Goal: Task Accomplishment & Management: Manage account settings

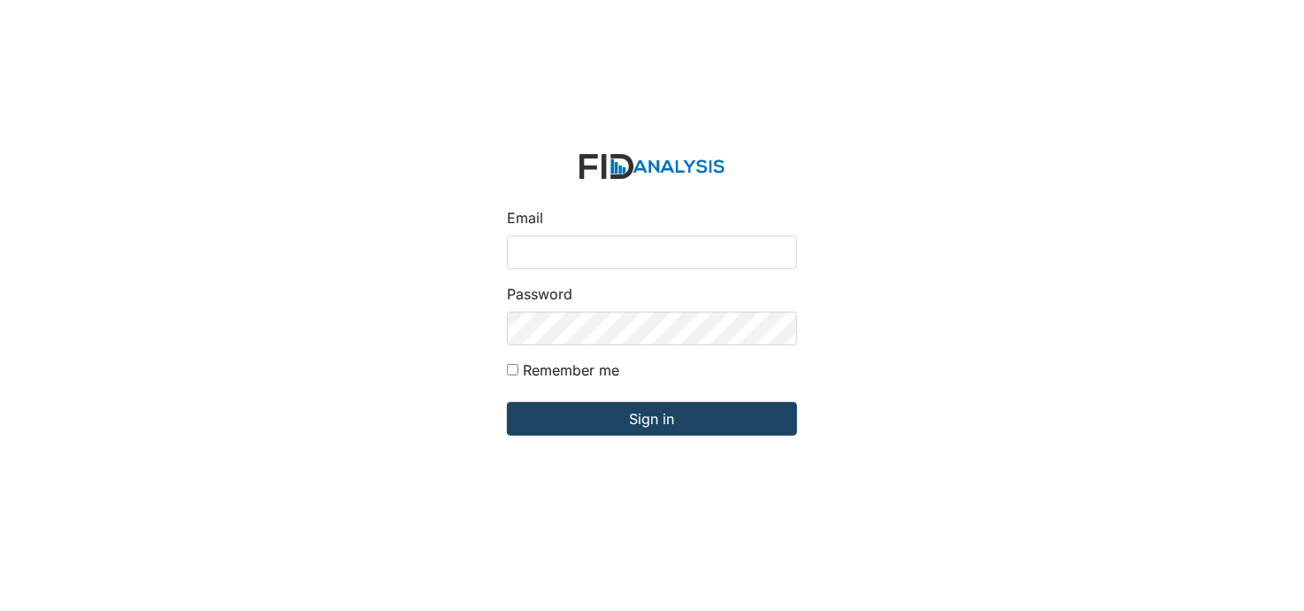
type input "[PERSON_NAME][EMAIL_ADDRESS][DOMAIN_NAME]"
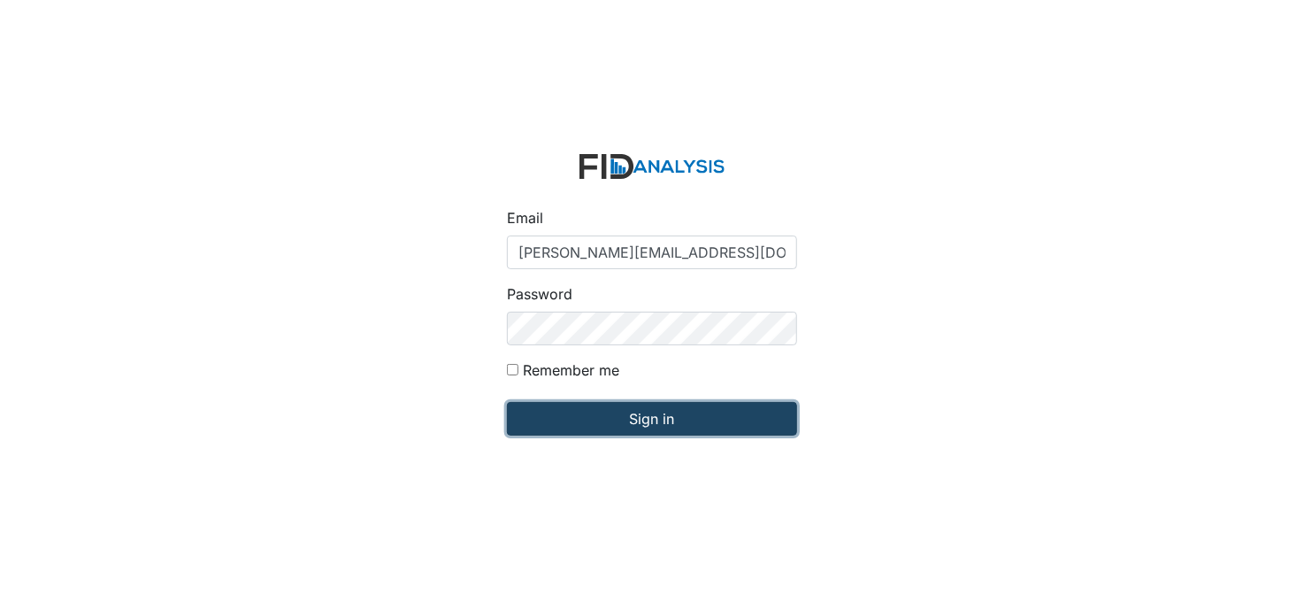
click at [632, 422] on input "Sign in" at bounding box center [652, 419] width 290 height 34
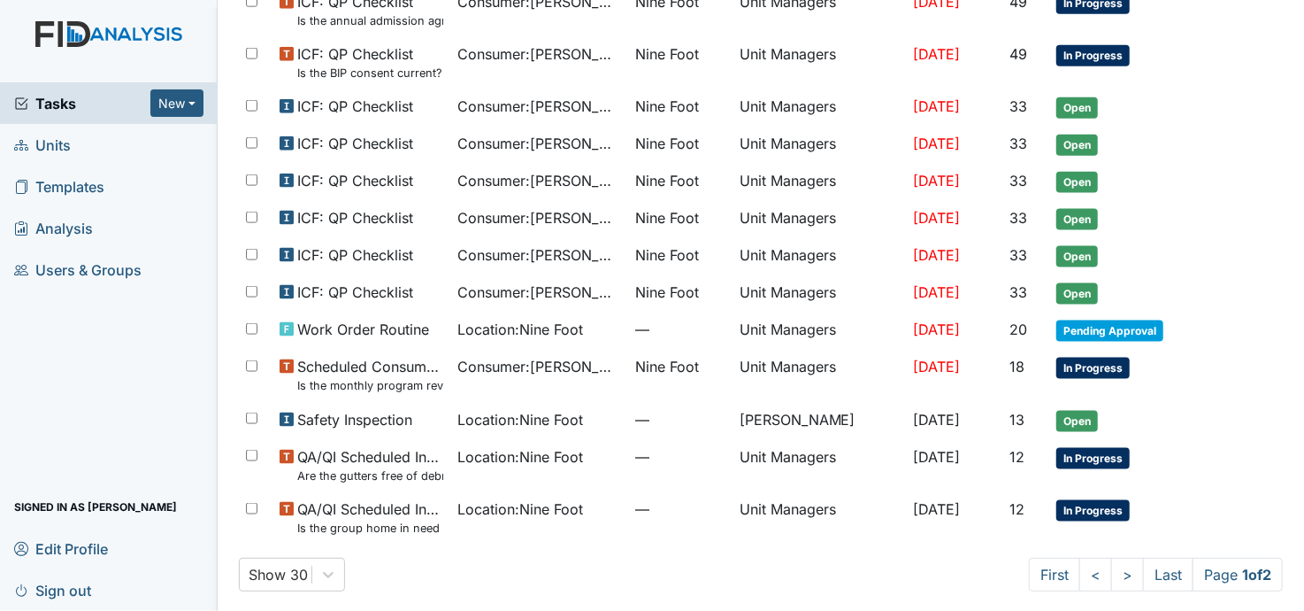
scroll to position [1041, 0]
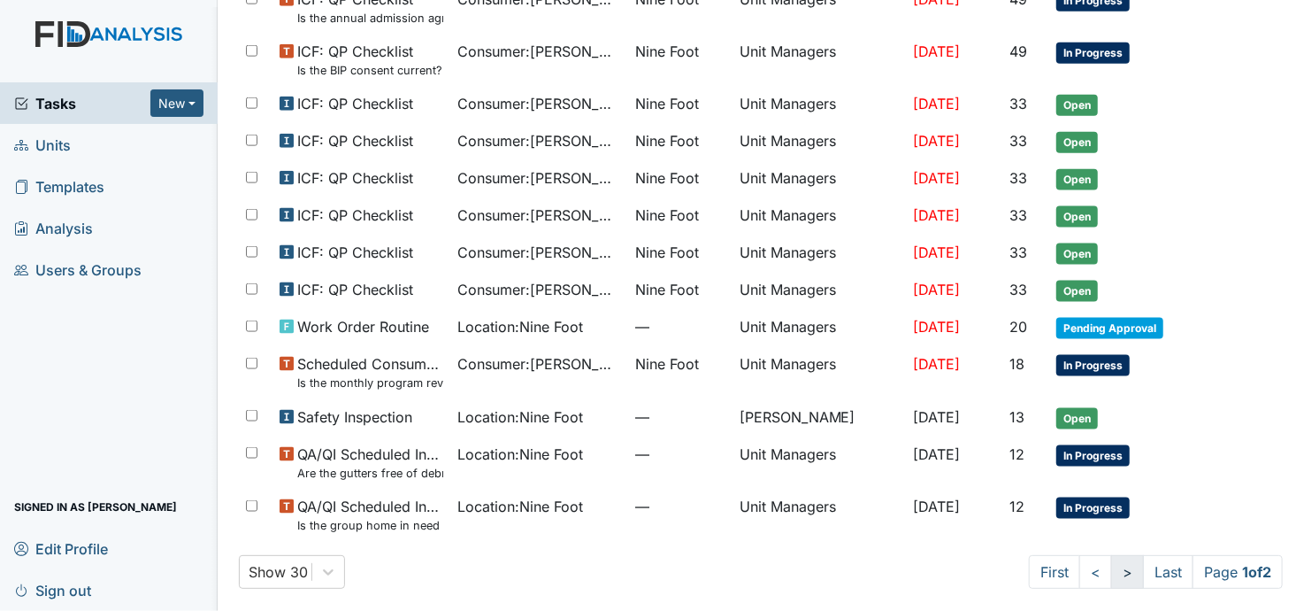
click at [1111, 566] on link ">" at bounding box center [1127, 572] width 33 height 34
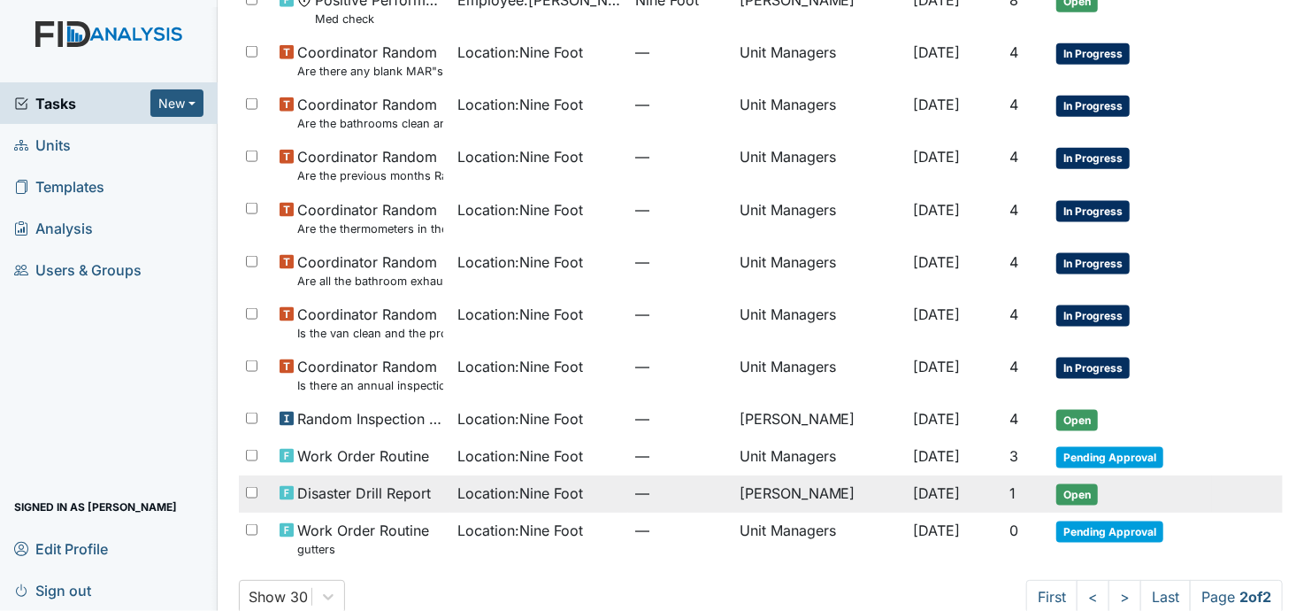
click at [791, 494] on td "[PERSON_NAME]" at bounding box center [820, 493] width 174 height 37
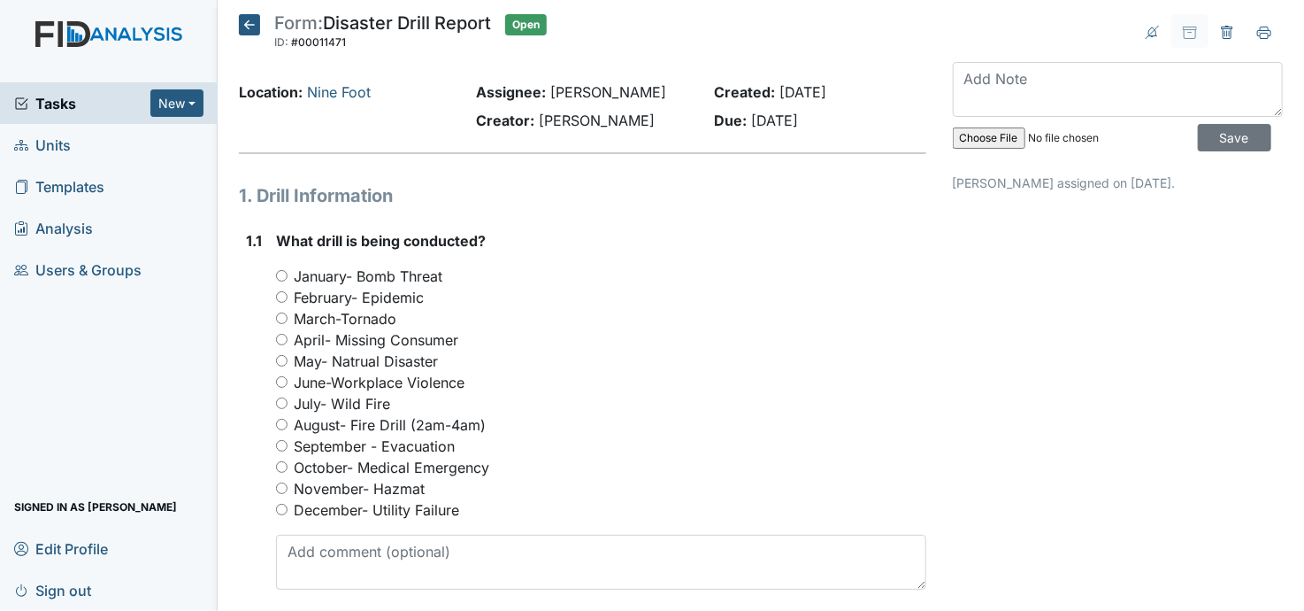
click at [243, 26] on icon at bounding box center [249, 24] width 21 height 21
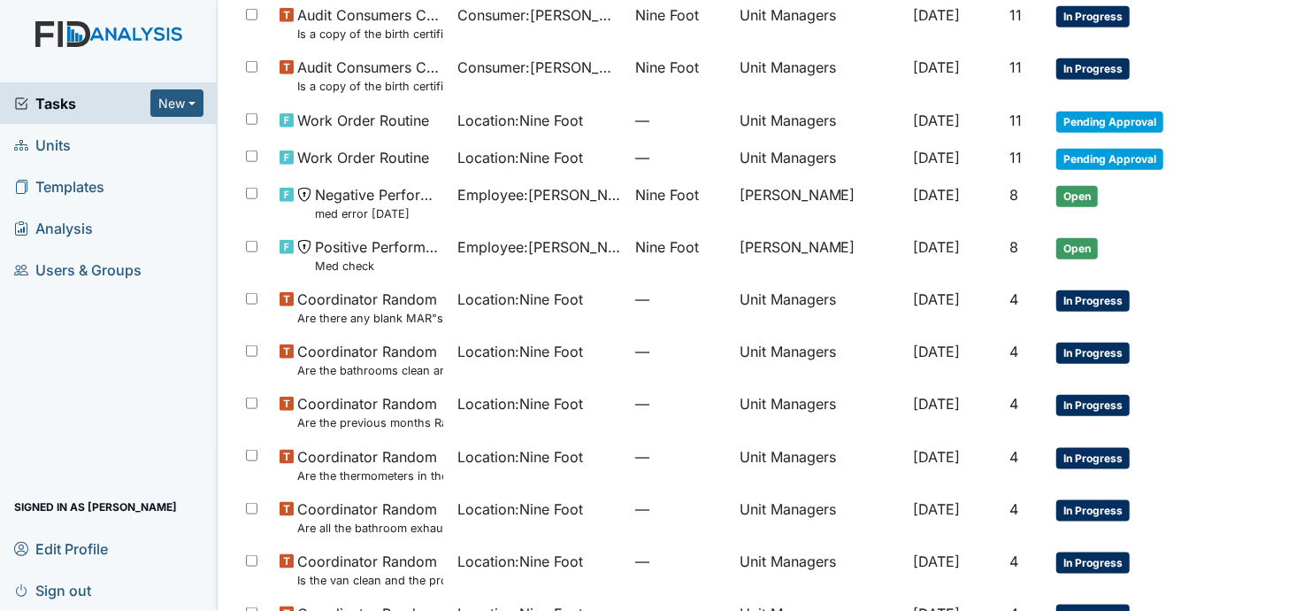
scroll to position [813, 0]
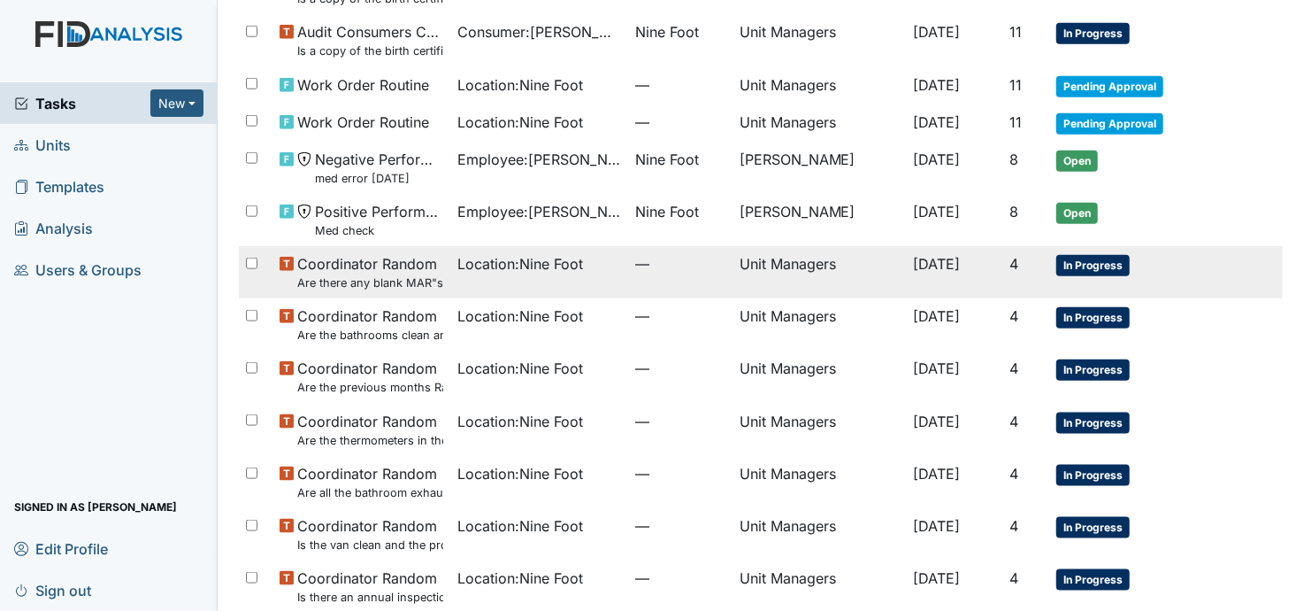
click at [542, 259] on span "Location : Nine Foot" at bounding box center [520, 263] width 126 height 21
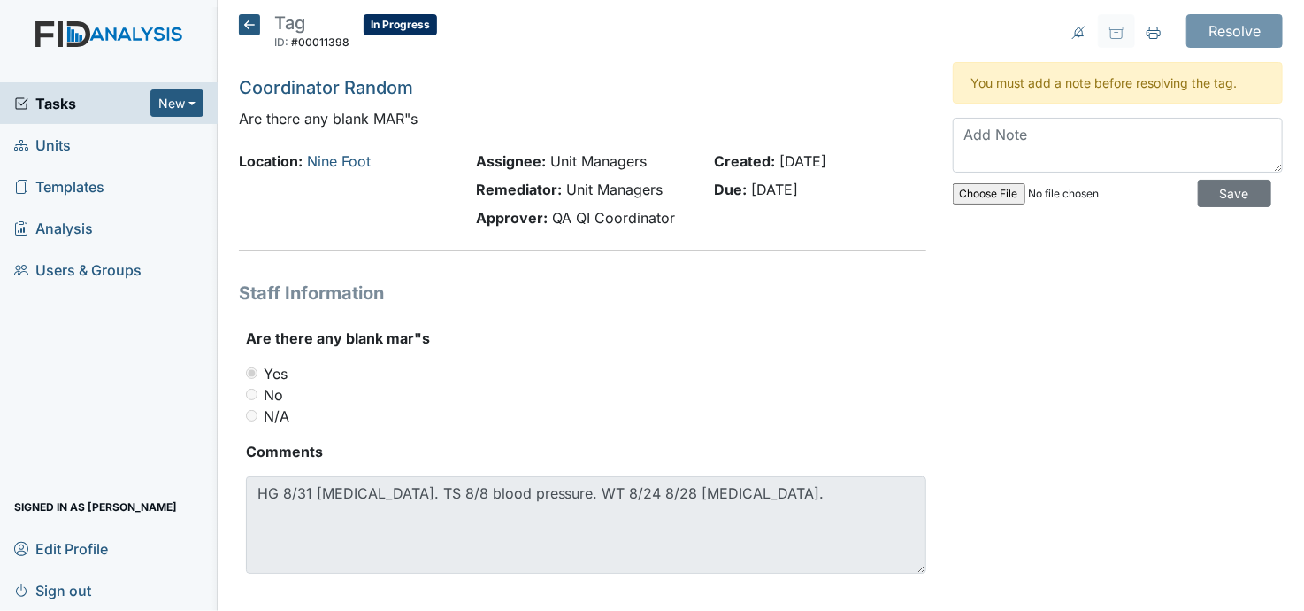
scroll to position [18, 0]
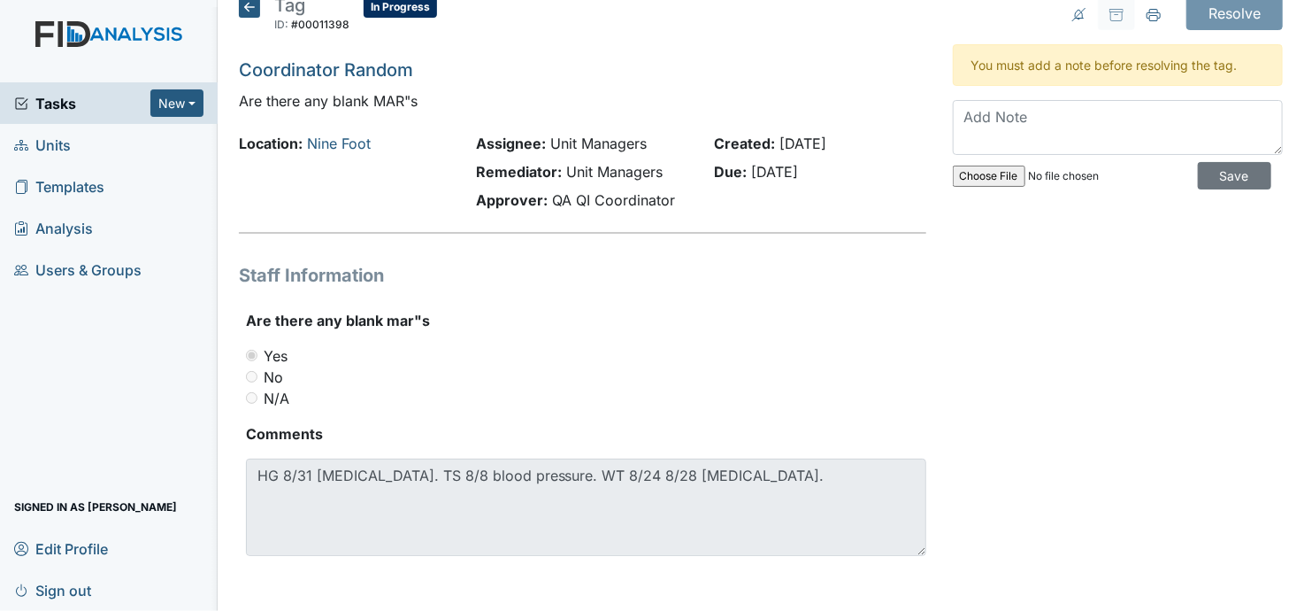
click at [247, 2] on icon at bounding box center [249, 6] width 21 height 21
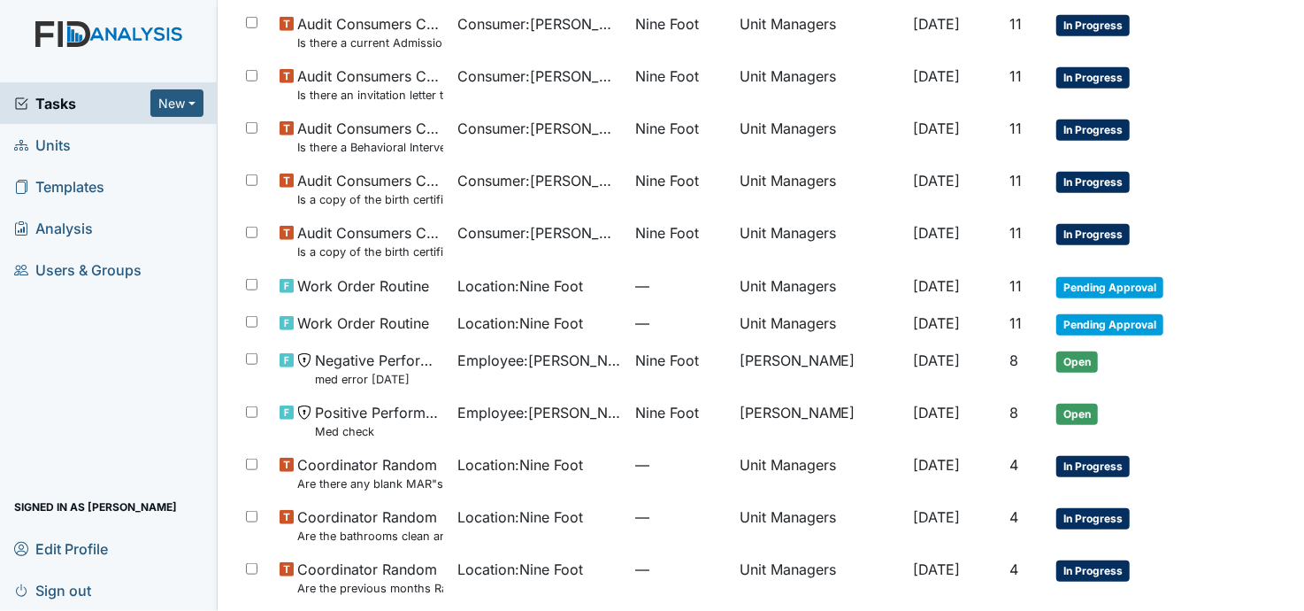
scroll to position [672, 0]
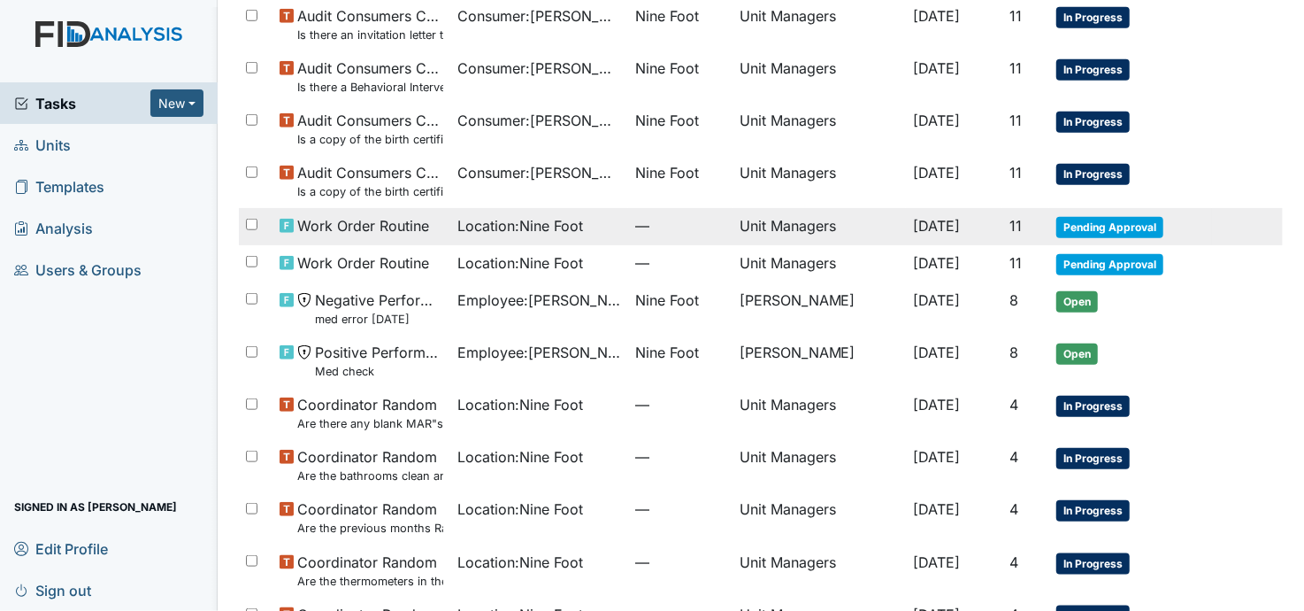
click at [557, 227] on span "Location : Nine Foot" at bounding box center [520, 225] width 126 height 21
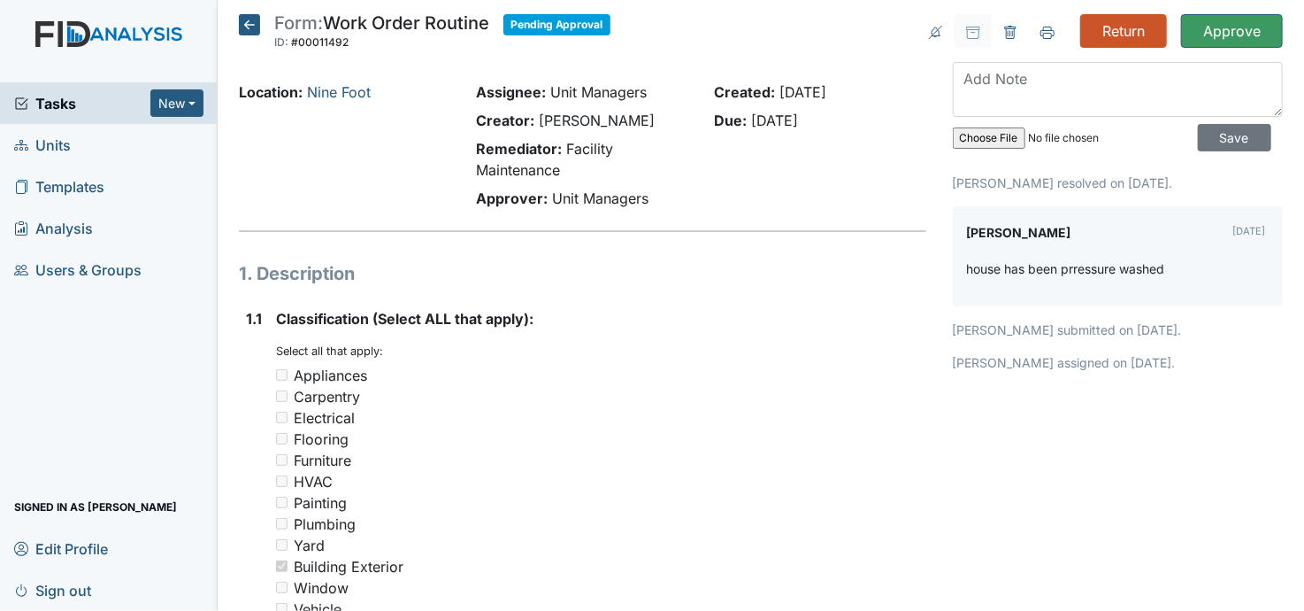
click at [248, 24] on icon at bounding box center [249, 24] width 21 height 21
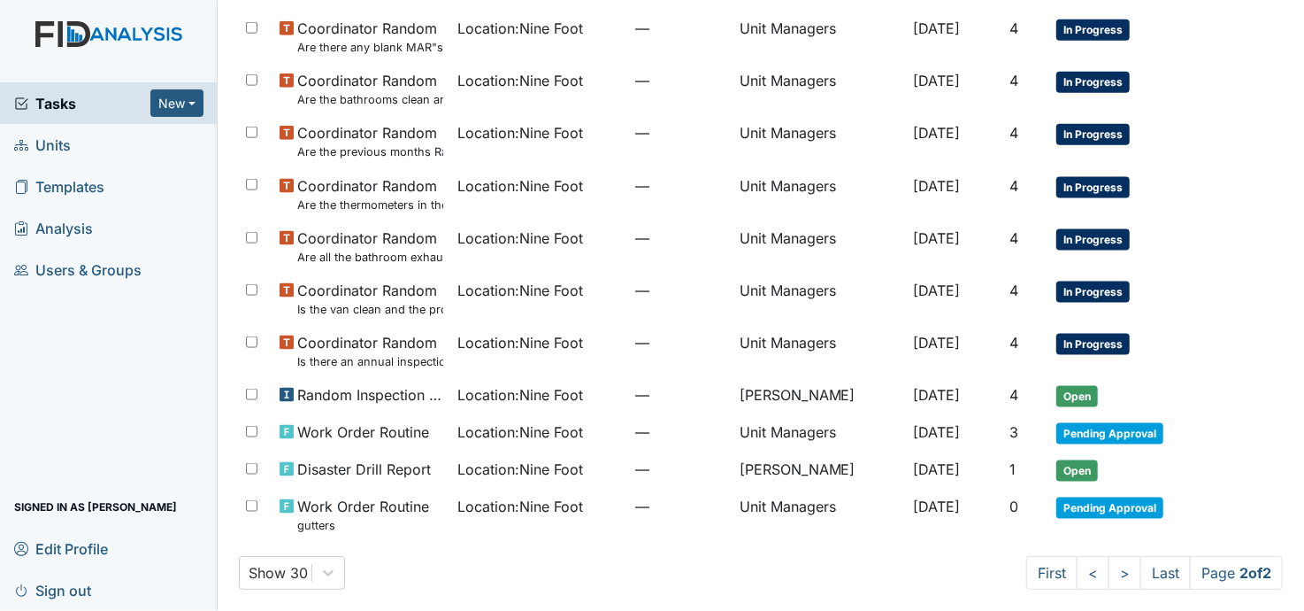
scroll to position [1051, 0]
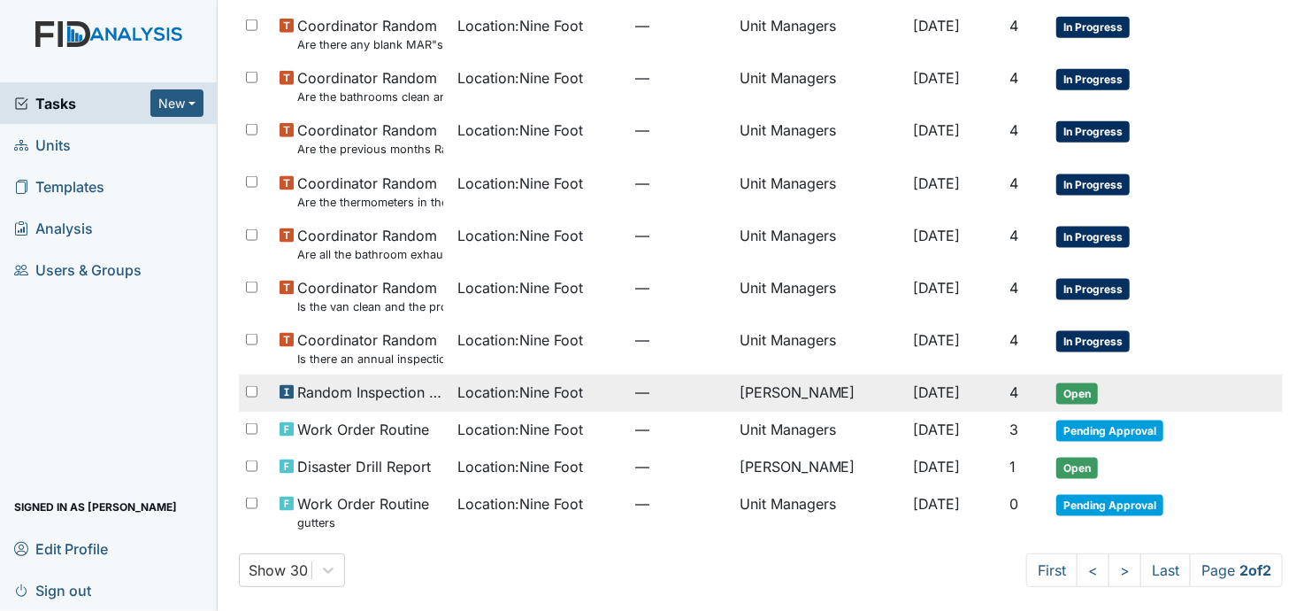
click at [803, 388] on td "[PERSON_NAME]" at bounding box center [820, 392] width 174 height 37
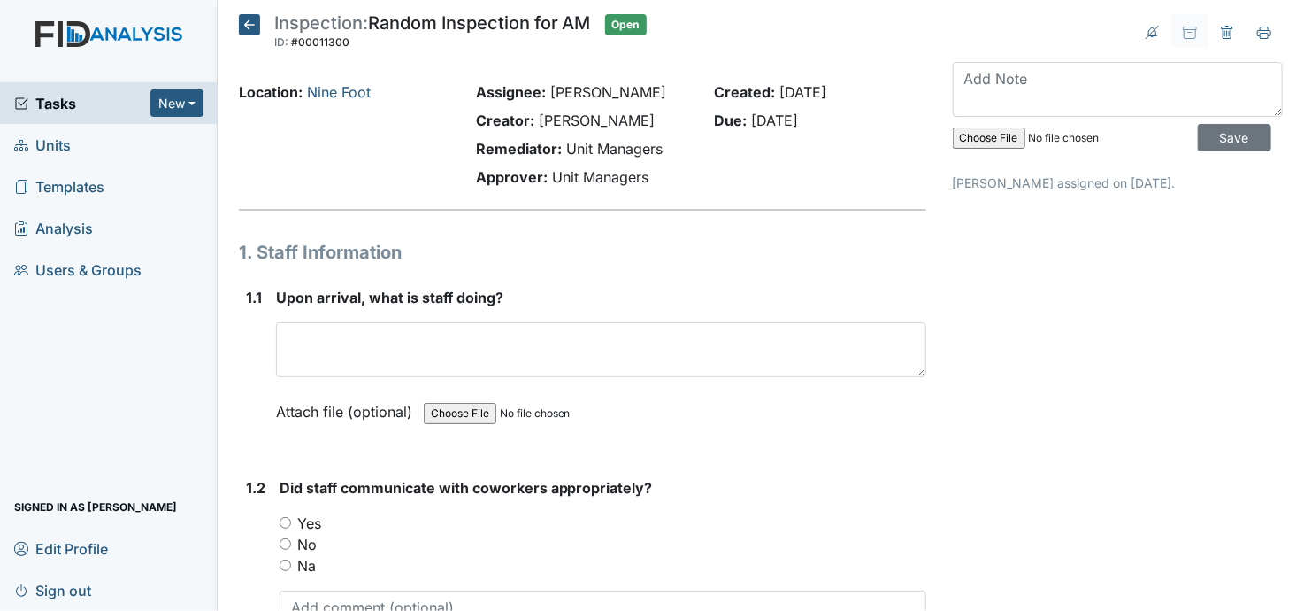
click at [246, 23] on icon at bounding box center [249, 24] width 21 height 21
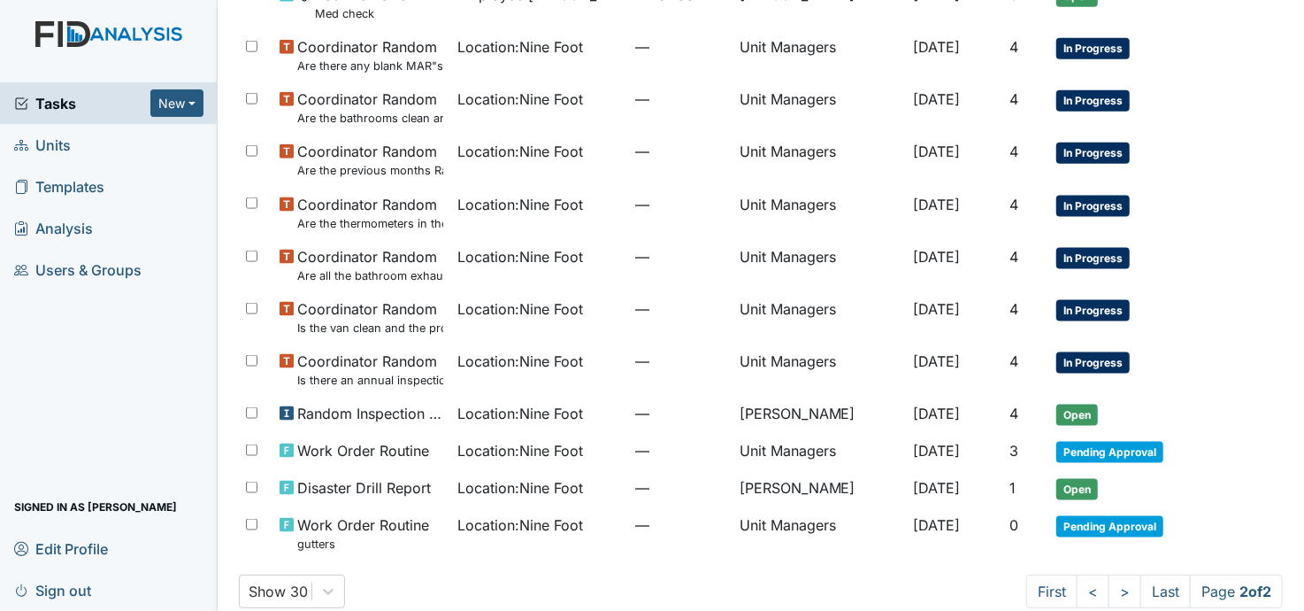
scroll to position [1037, 0]
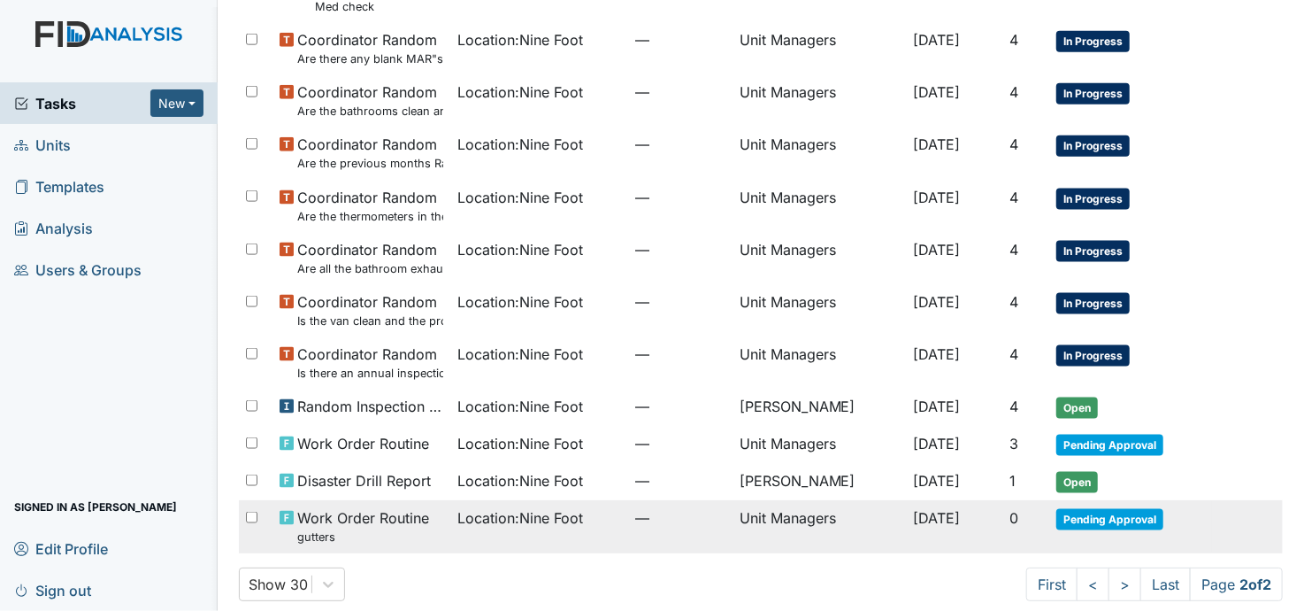
click at [782, 512] on td "Unit Managers" at bounding box center [820, 526] width 174 height 52
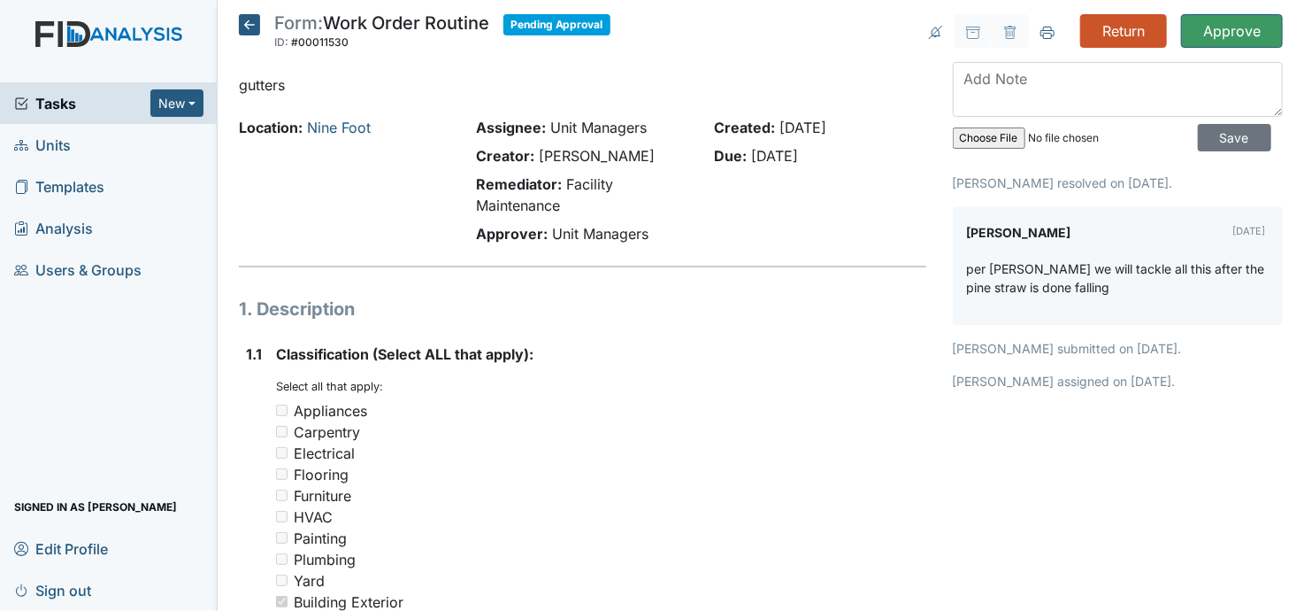
click at [246, 26] on icon at bounding box center [249, 24] width 21 height 21
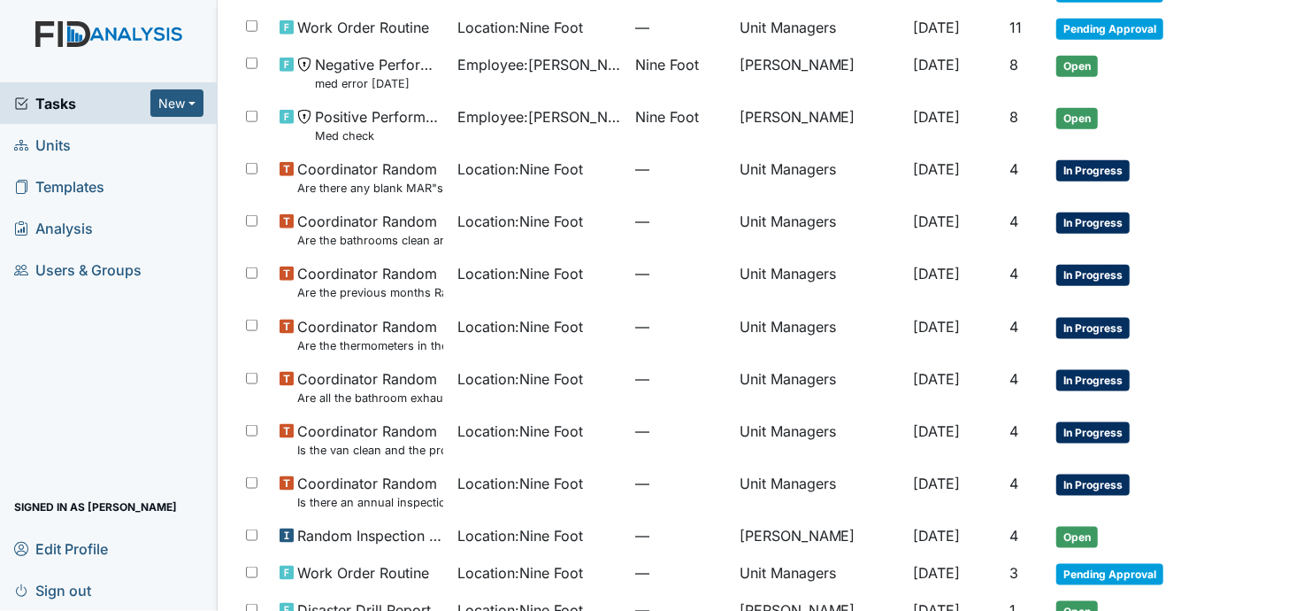
scroll to position [1051, 0]
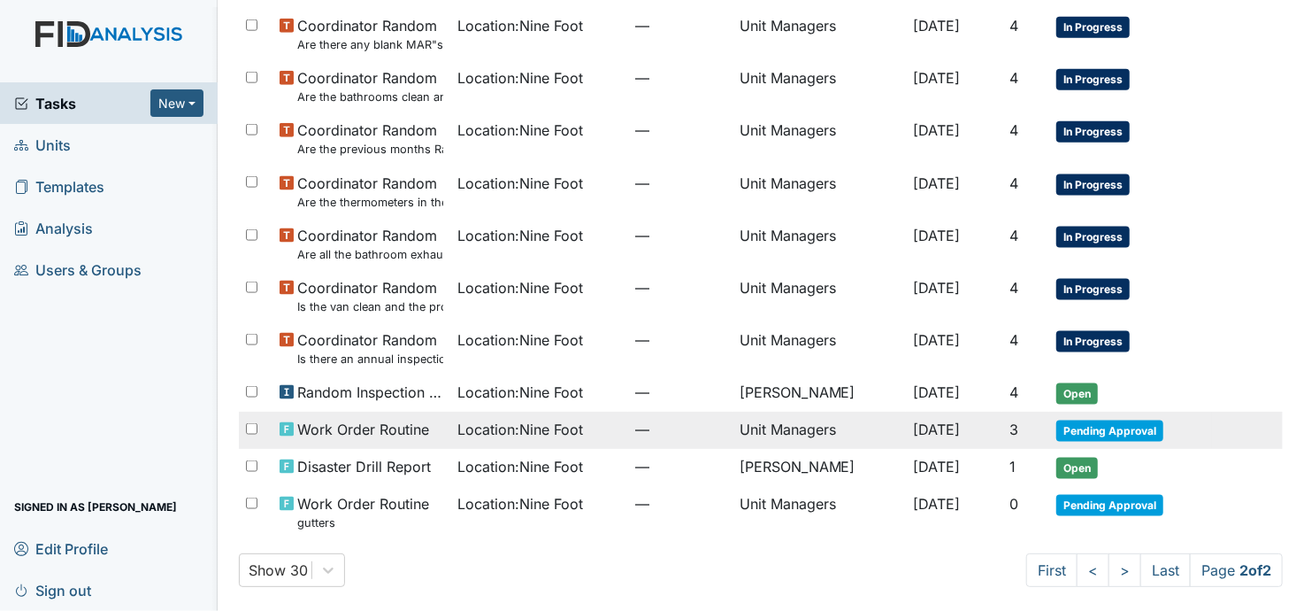
click at [557, 428] on span "Location : Nine Foot" at bounding box center [520, 429] width 126 height 21
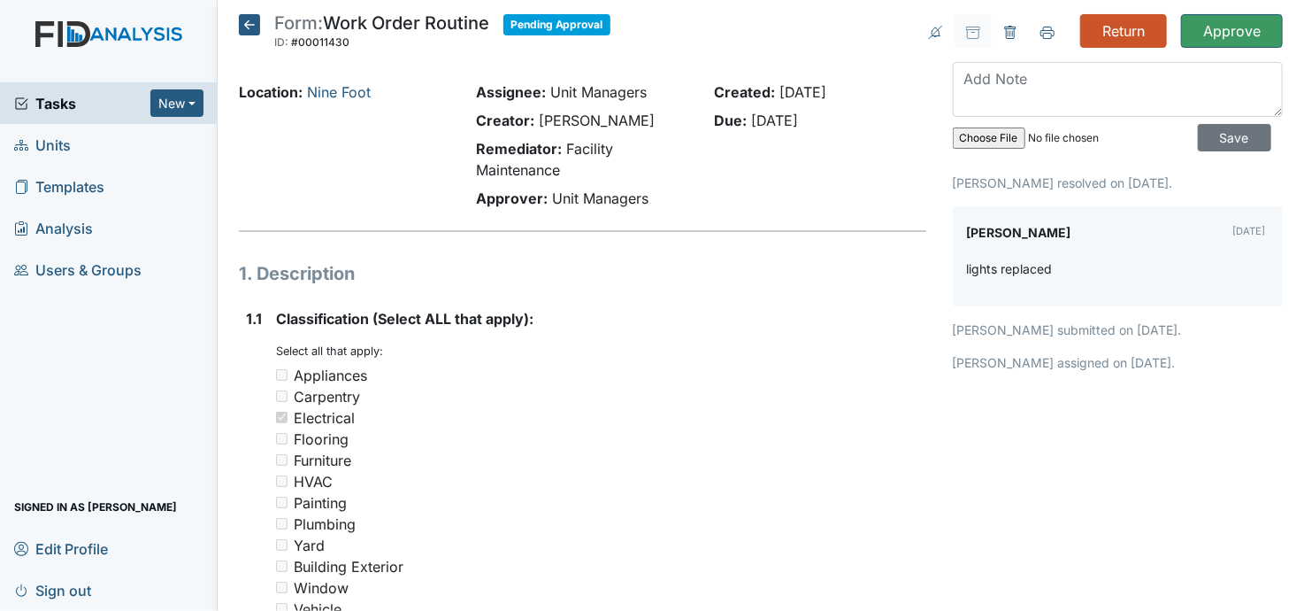
click at [557, 428] on div "Flooring" at bounding box center [601, 438] width 650 height 21
click at [1201, 33] on input "Approve" at bounding box center [1232, 31] width 102 height 34
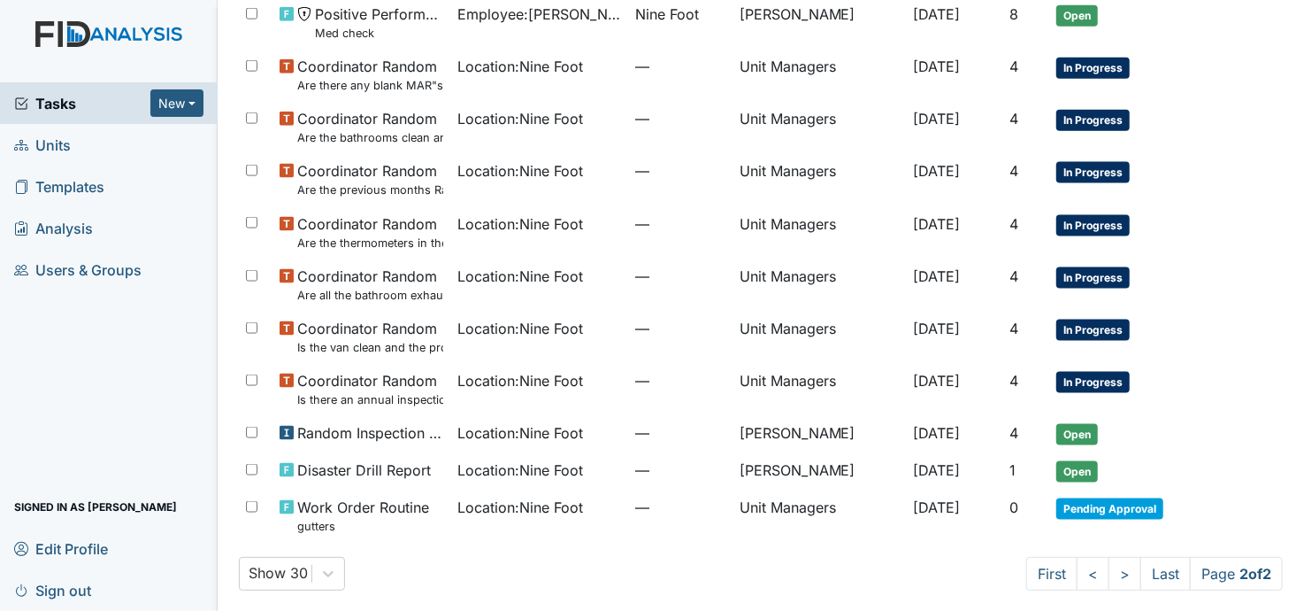
scroll to position [1072, 0]
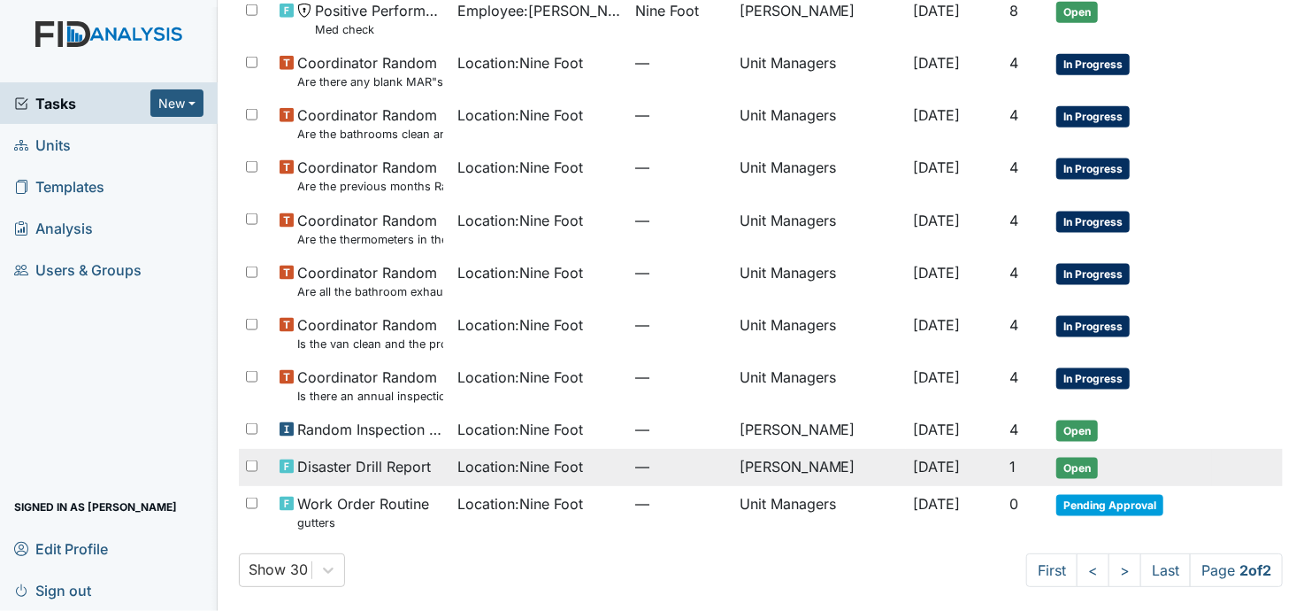
click at [798, 465] on td "[PERSON_NAME]" at bounding box center [820, 467] width 174 height 37
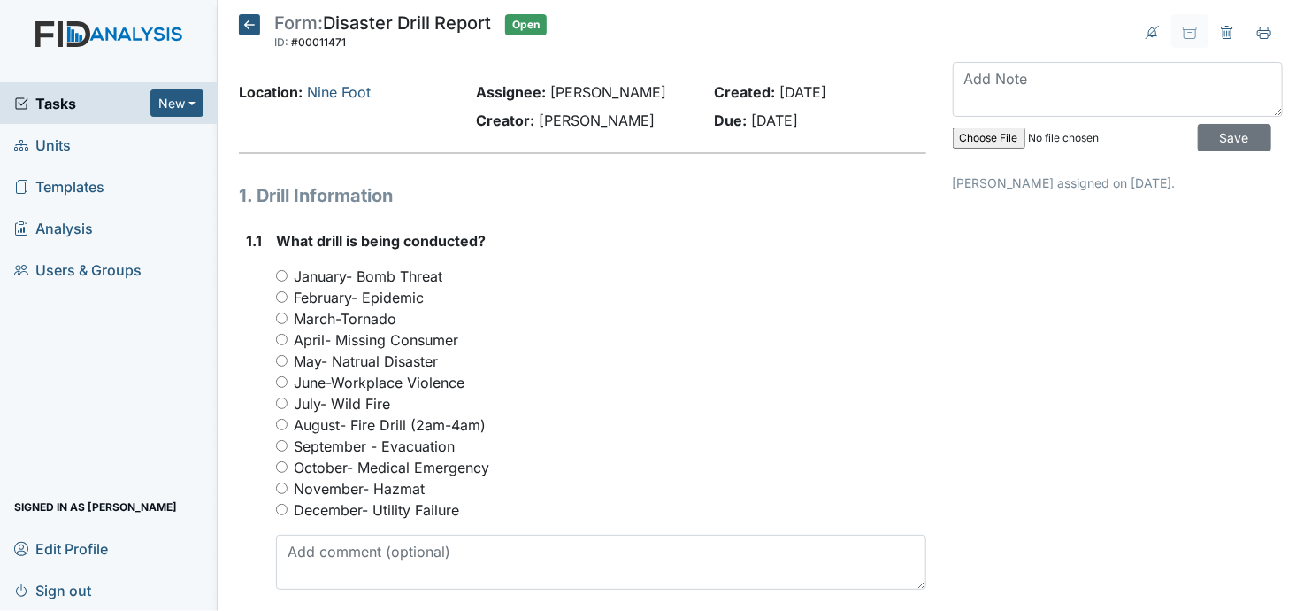
click at [245, 25] on icon at bounding box center [249, 24] width 21 height 21
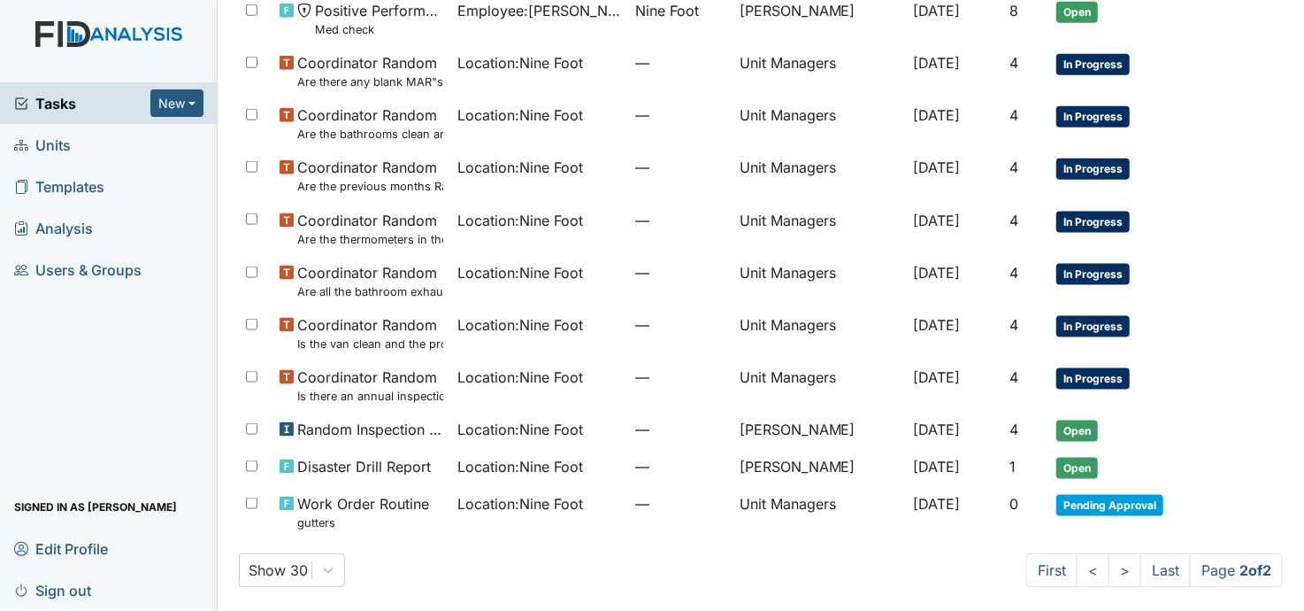
scroll to position [1015, 0]
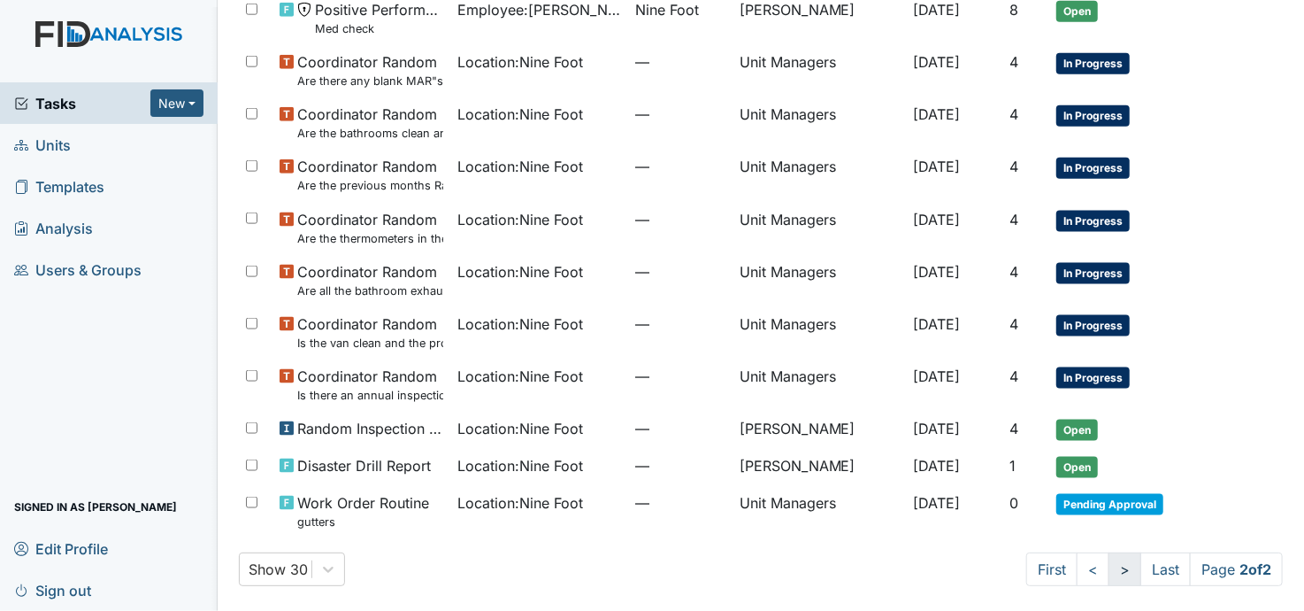
click at [1109, 568] on link ">" at bounding box center [1125, 569] width 33 height 34
click at [1109, 567] on link ">" at bounding box center [1125, 569] width 33 height 34
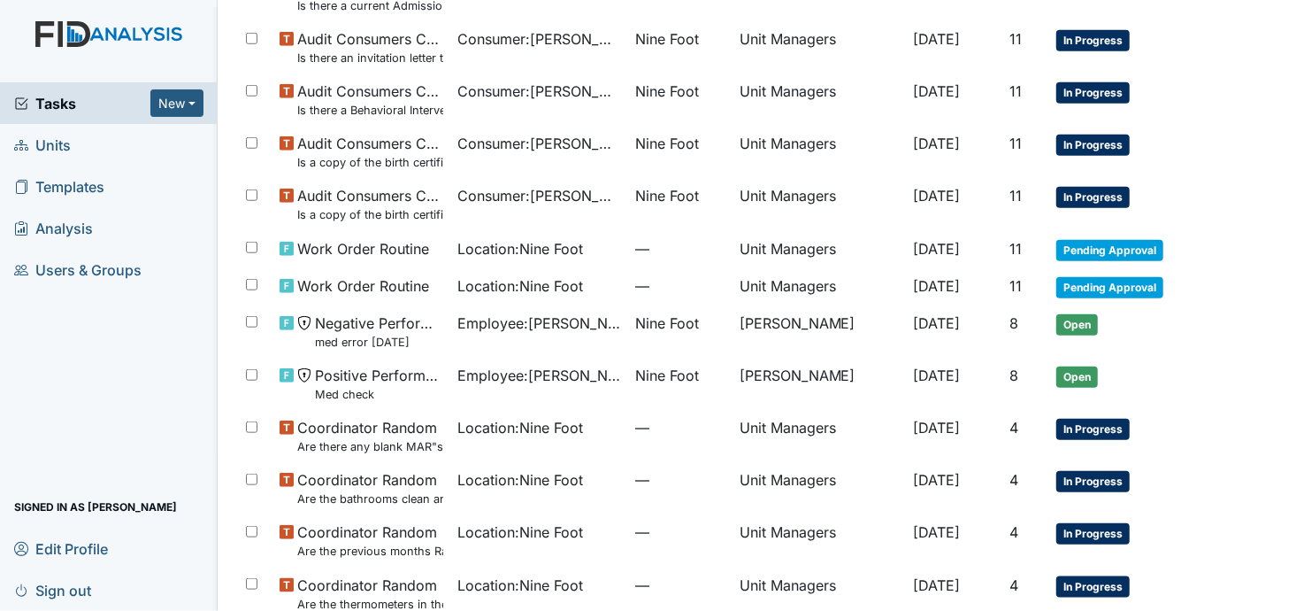
scroll to position [614, 0]
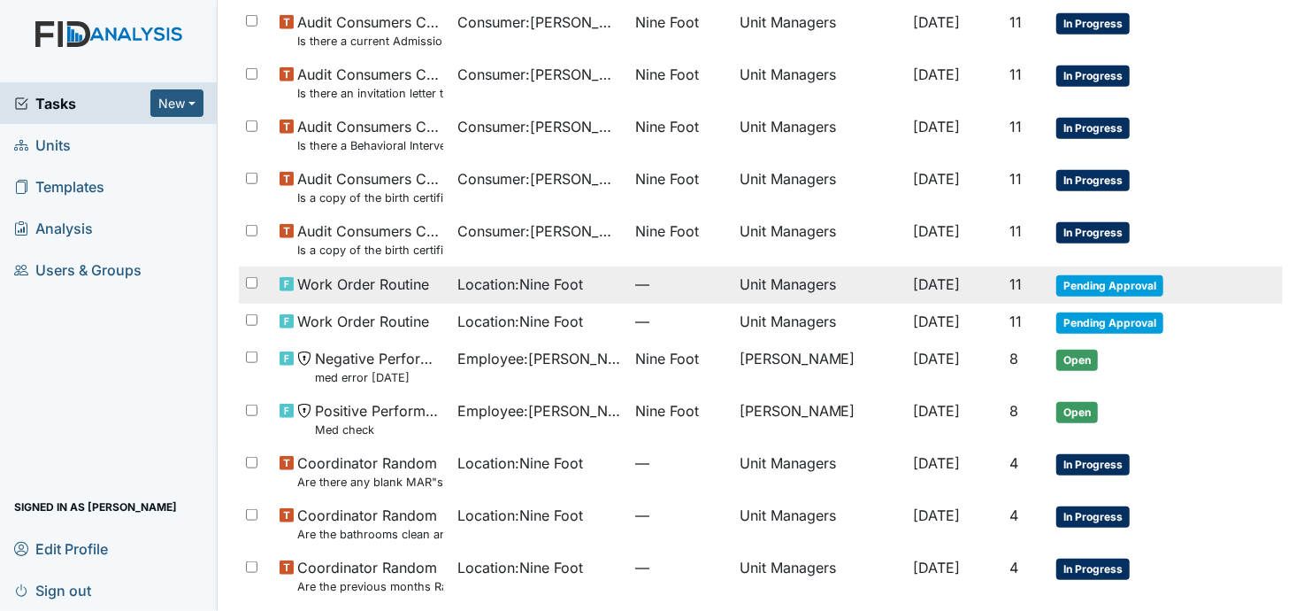
click at [548, 284] on span "Location : Nine Foot" at bounding box center [520, 283] width 126 height 21
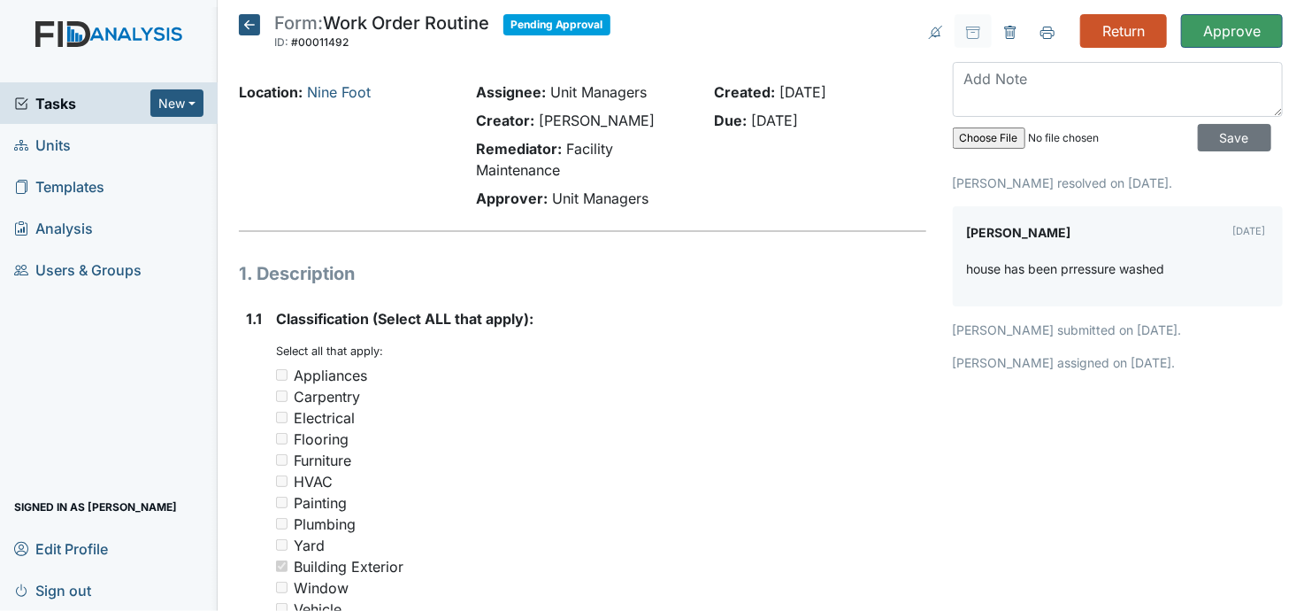
click at [251, 19] on icon at bounding box center [249, 24] width 21 height 21
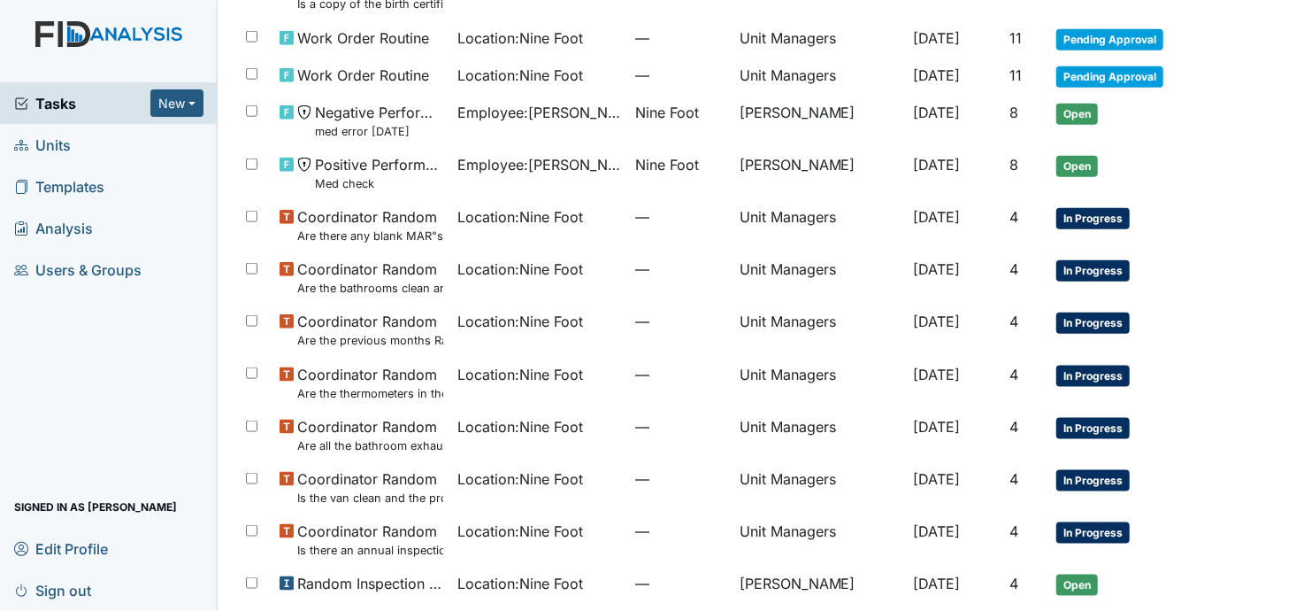
scroll to position [1015, 0]
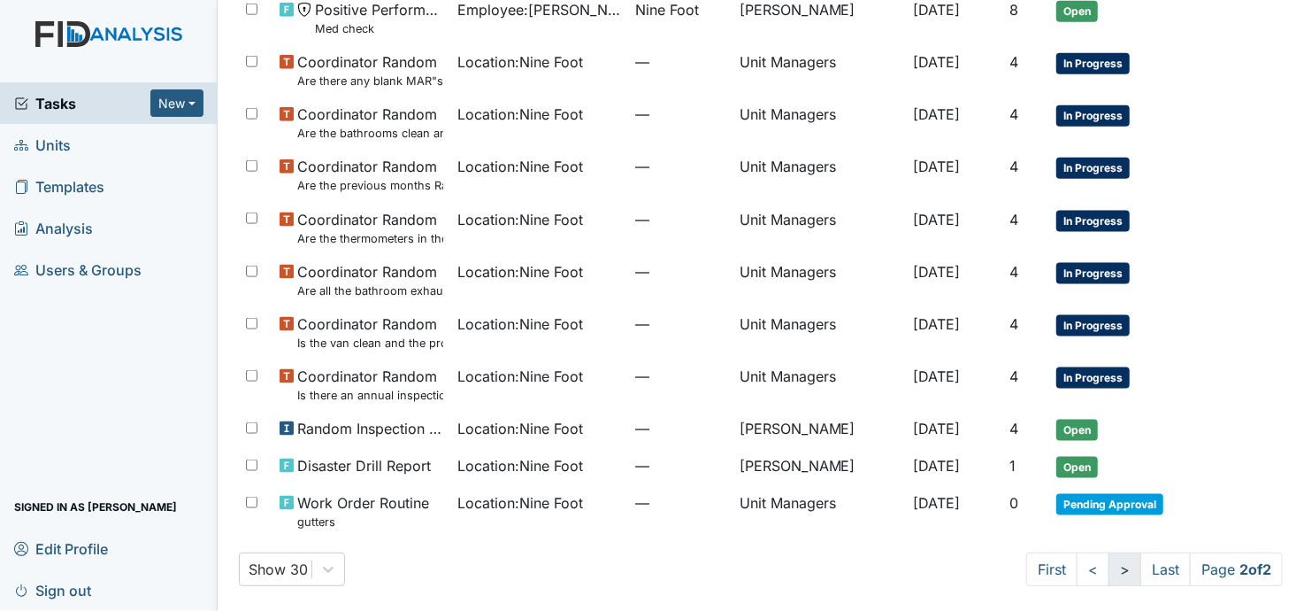
click at [1109, 567] on link ">" at bounding box center [1125, 569] width 33 height 34
click at [1109, 565] on link ">" at bounding box center [1125, 569] width 33 height 34
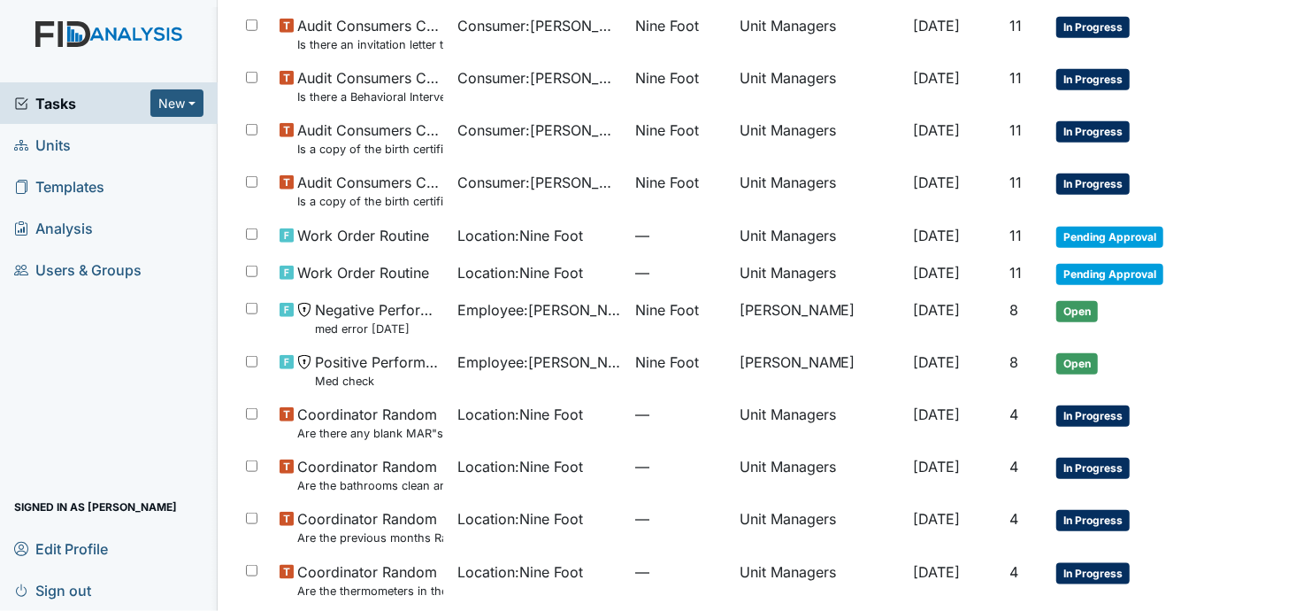
scroll to position [649, 0]
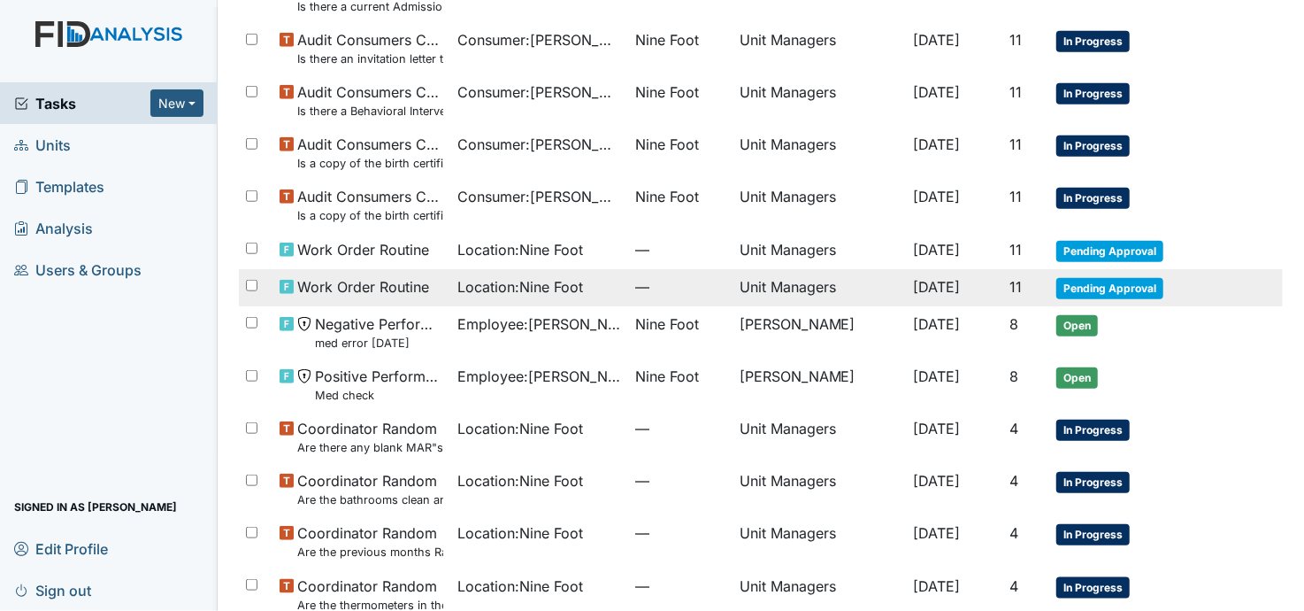
click at [519, 288] on span "Location : Nine Foot" at bounding box center [520, 286] width 126 height 21
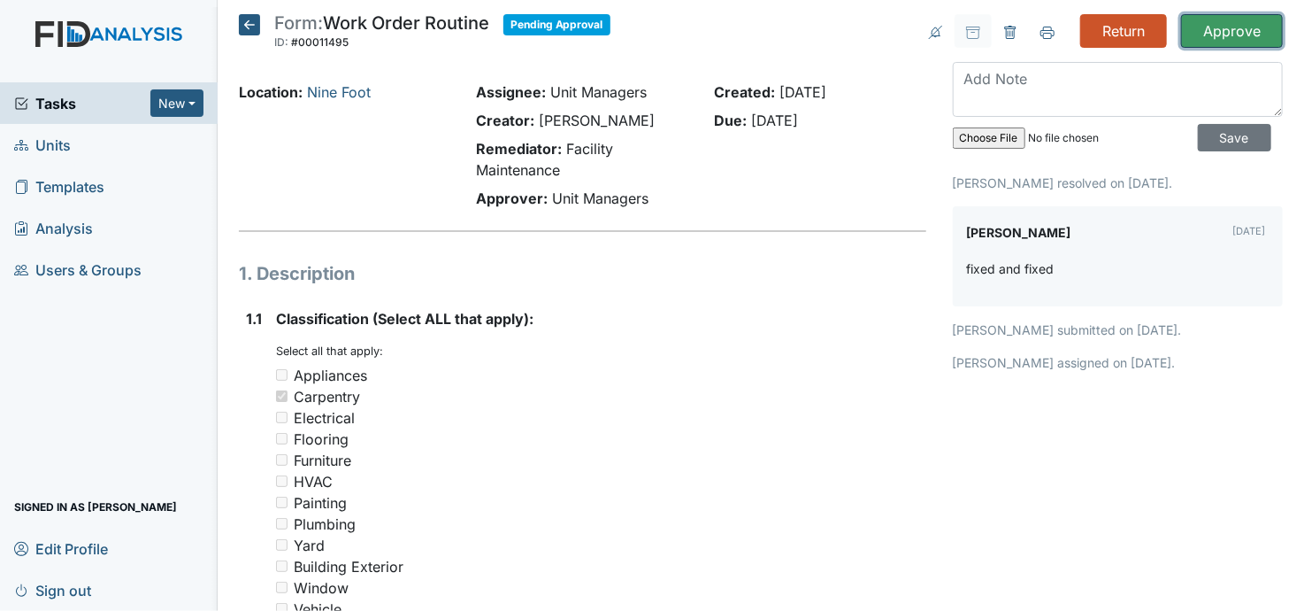
click input "Approve"
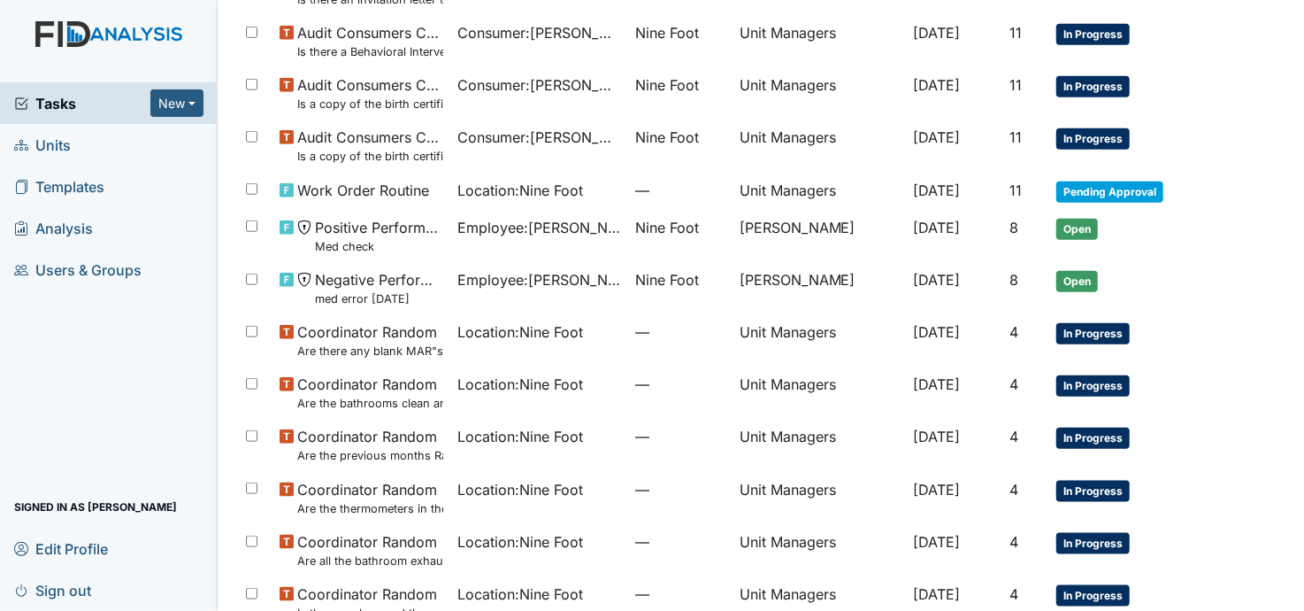
scroll to position [789, 0]
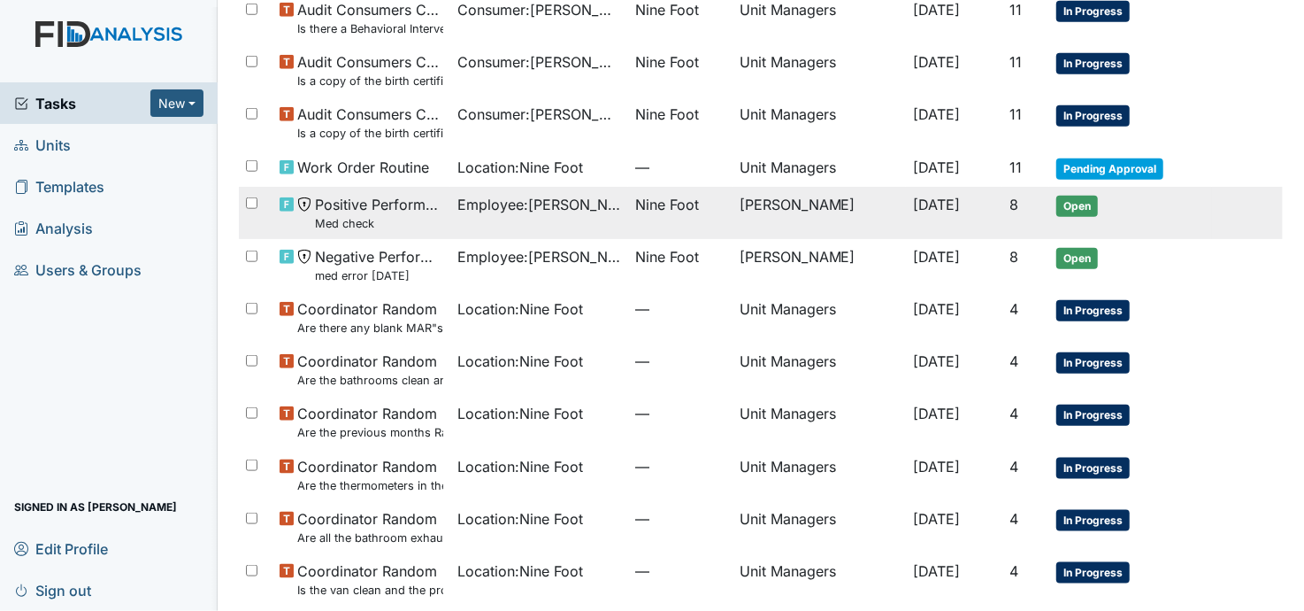
click at [559, 202] on span "Employee : [PERSON_NAME]" at bounding box center [539, 204] width 164 height 21
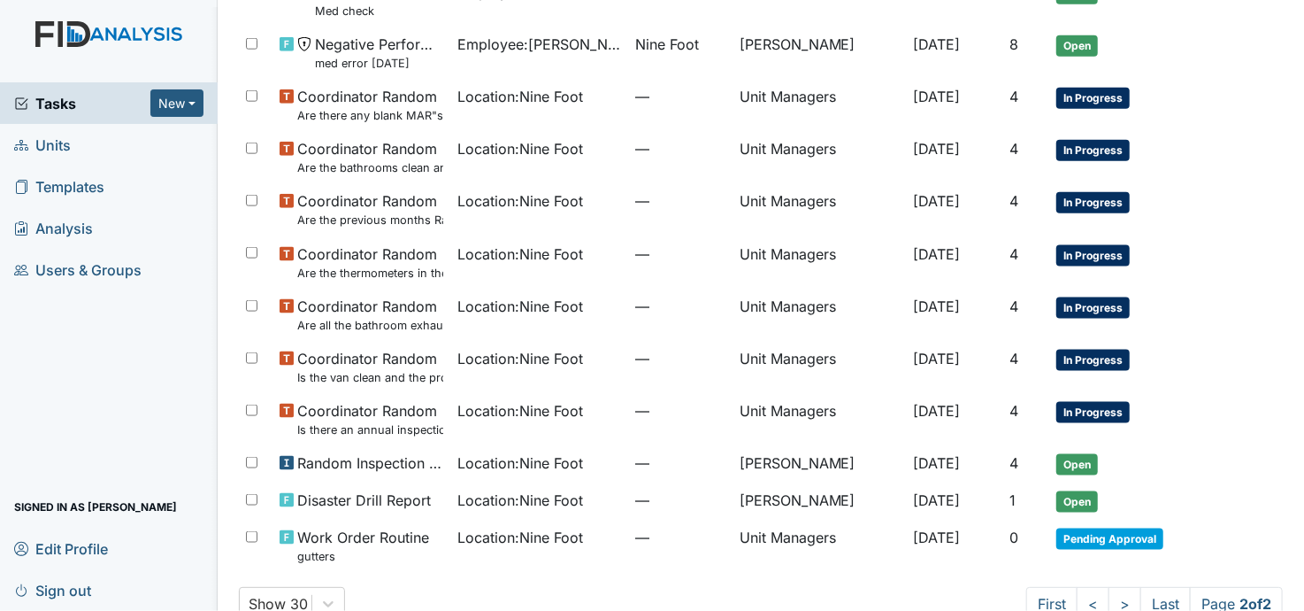
scroll to position [1037, 0]
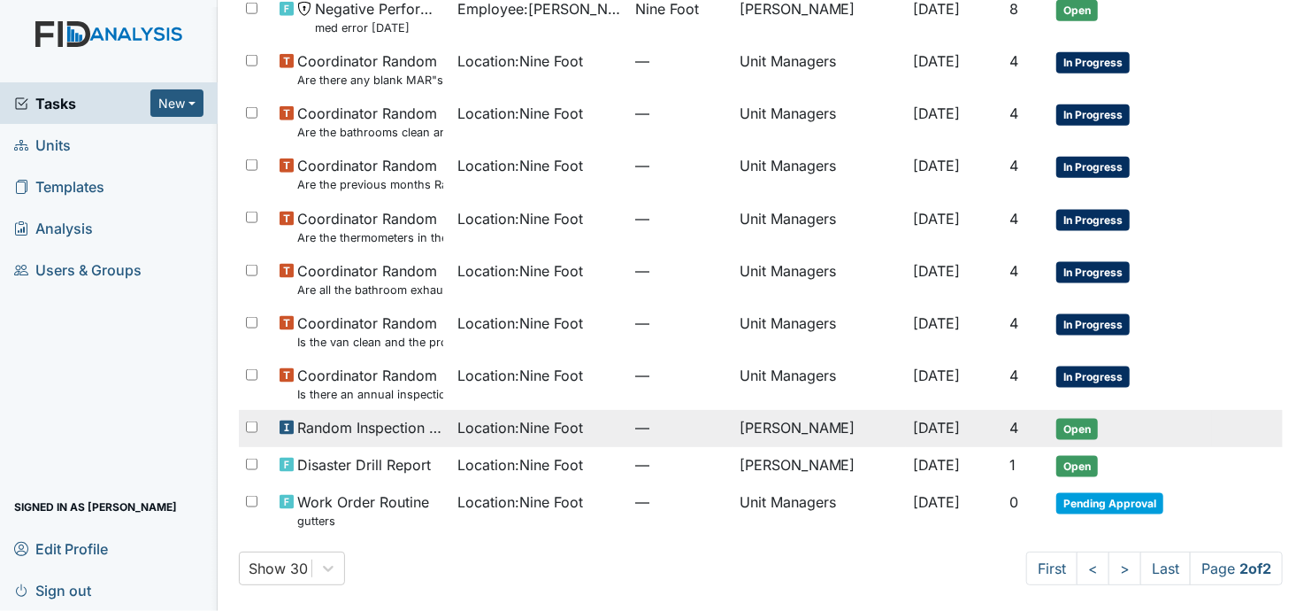
click at [487, 425] on span "Location : Nine Foot" at bounding box center [520, 427] width 126 height 21
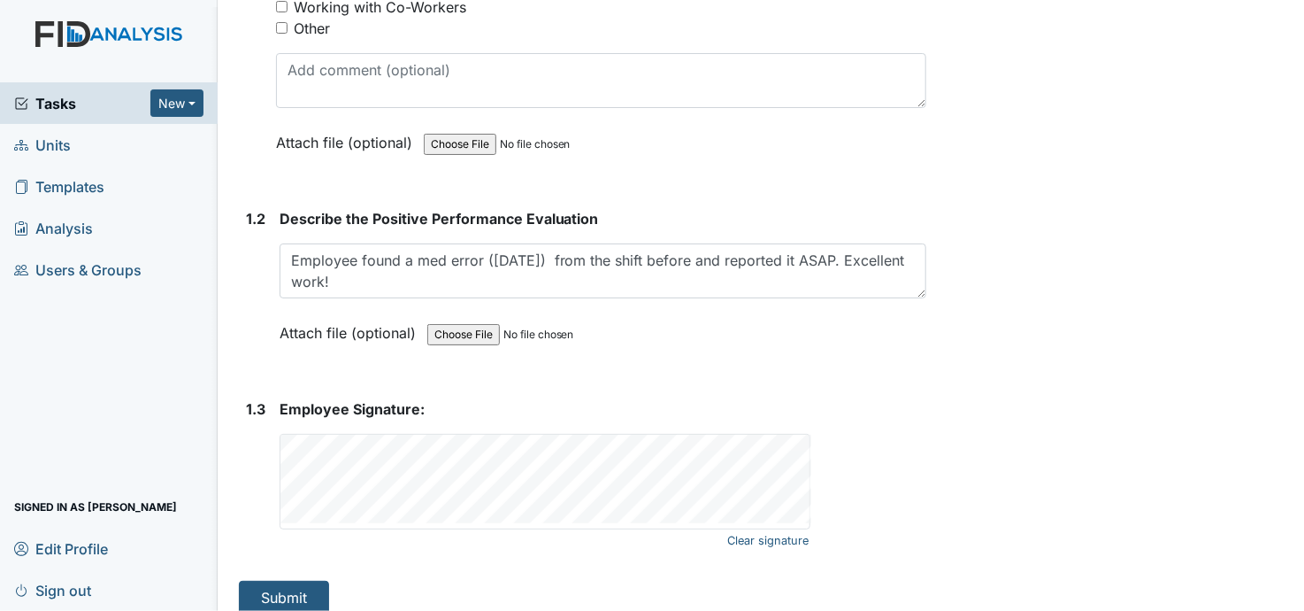
scroll to position [468, 0]
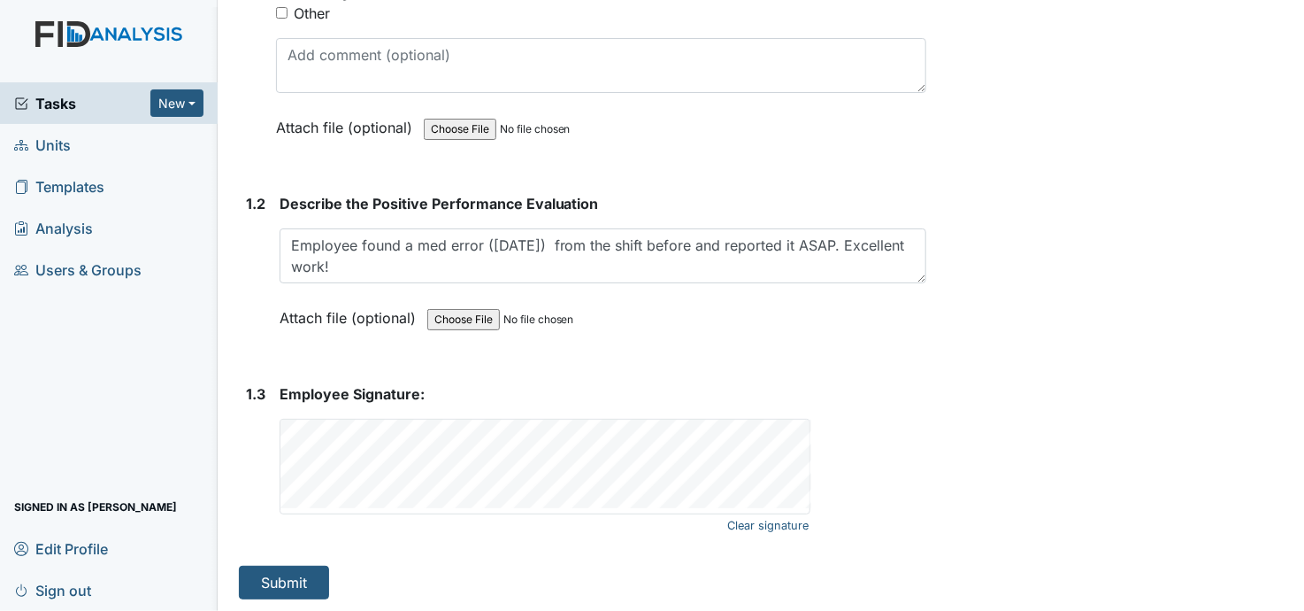
click at [1157, 326] on div "Archive Task × Are you sure you want to archive this task? It will appear as in…" at bounding box center [1118, 72] width 357 height 1053
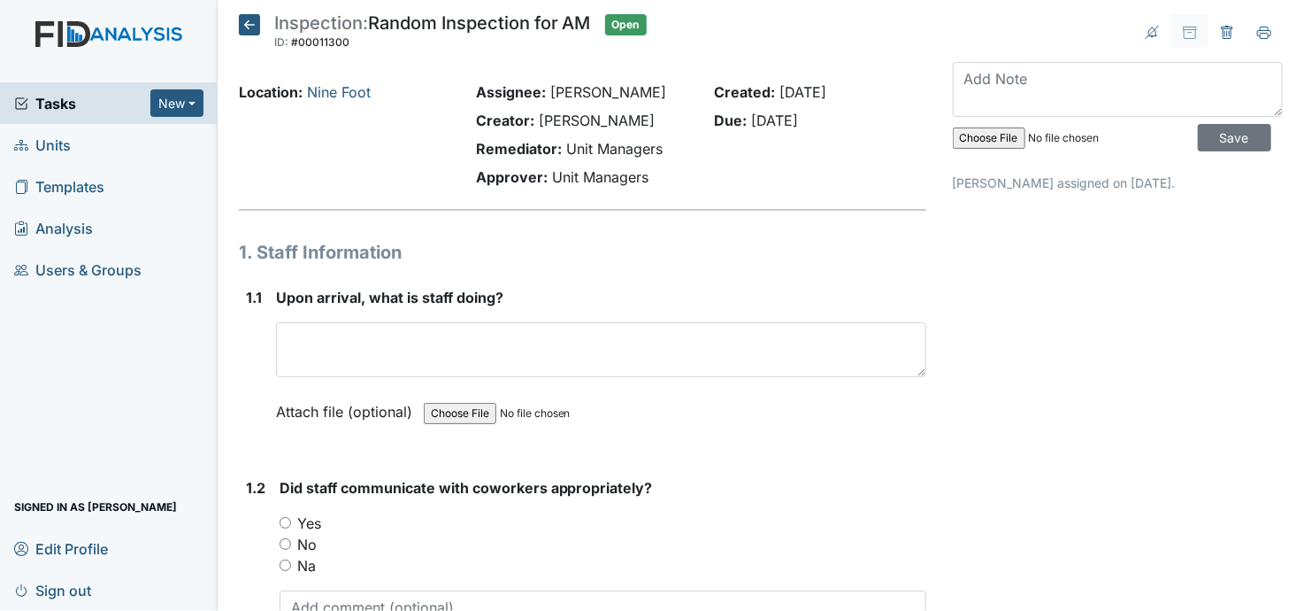
click at [246, 21] on icon at bounding box center [249, 24] width 21 height 21
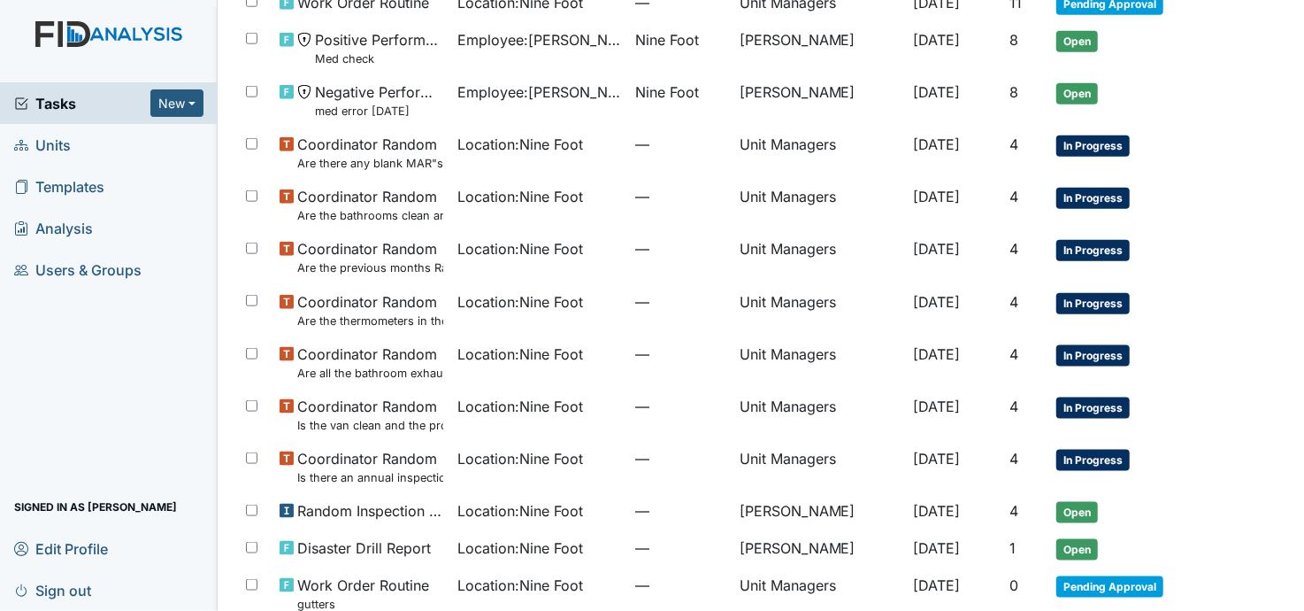
scroll to position [979, 0]
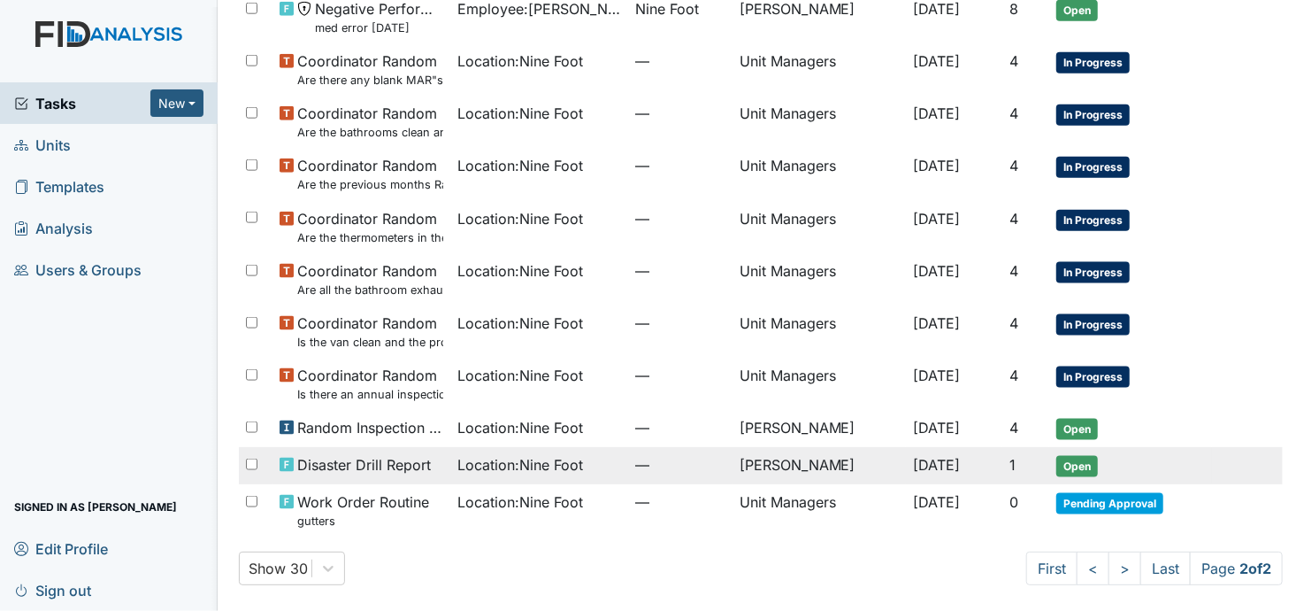
click at [489, 461] on span "Location : Nine Foot" at bounding box center [520, 464] width 126 height 21
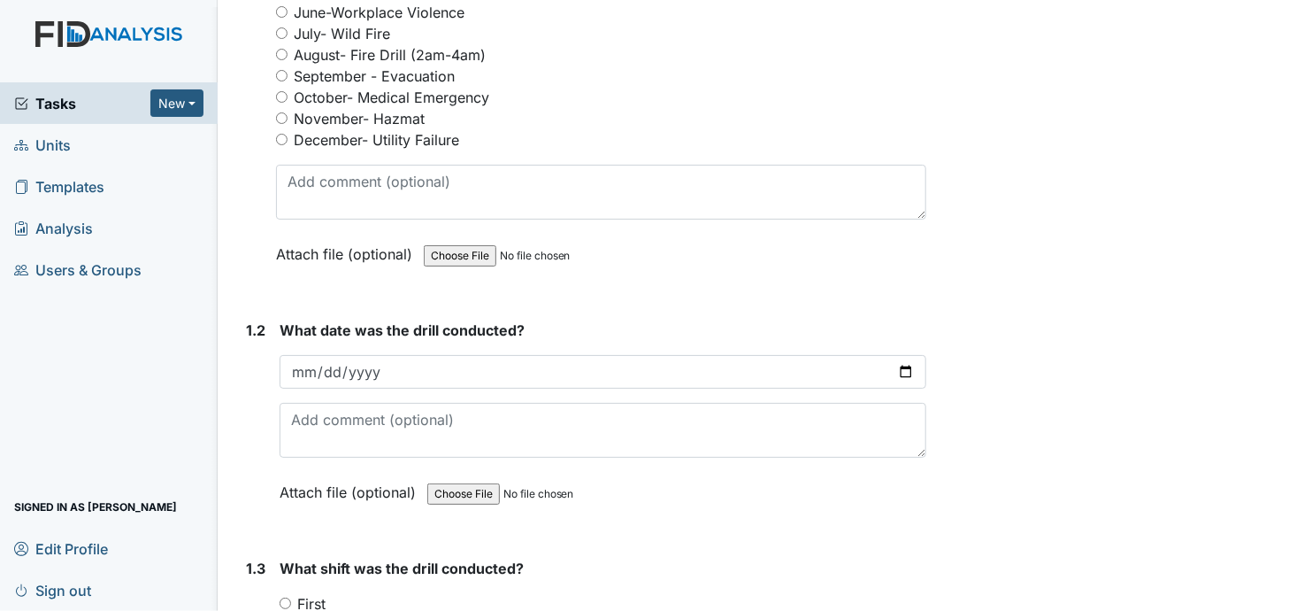
scroll to position [377, 0]
